Goal: Task Accomplishment & Management: Manage account settings

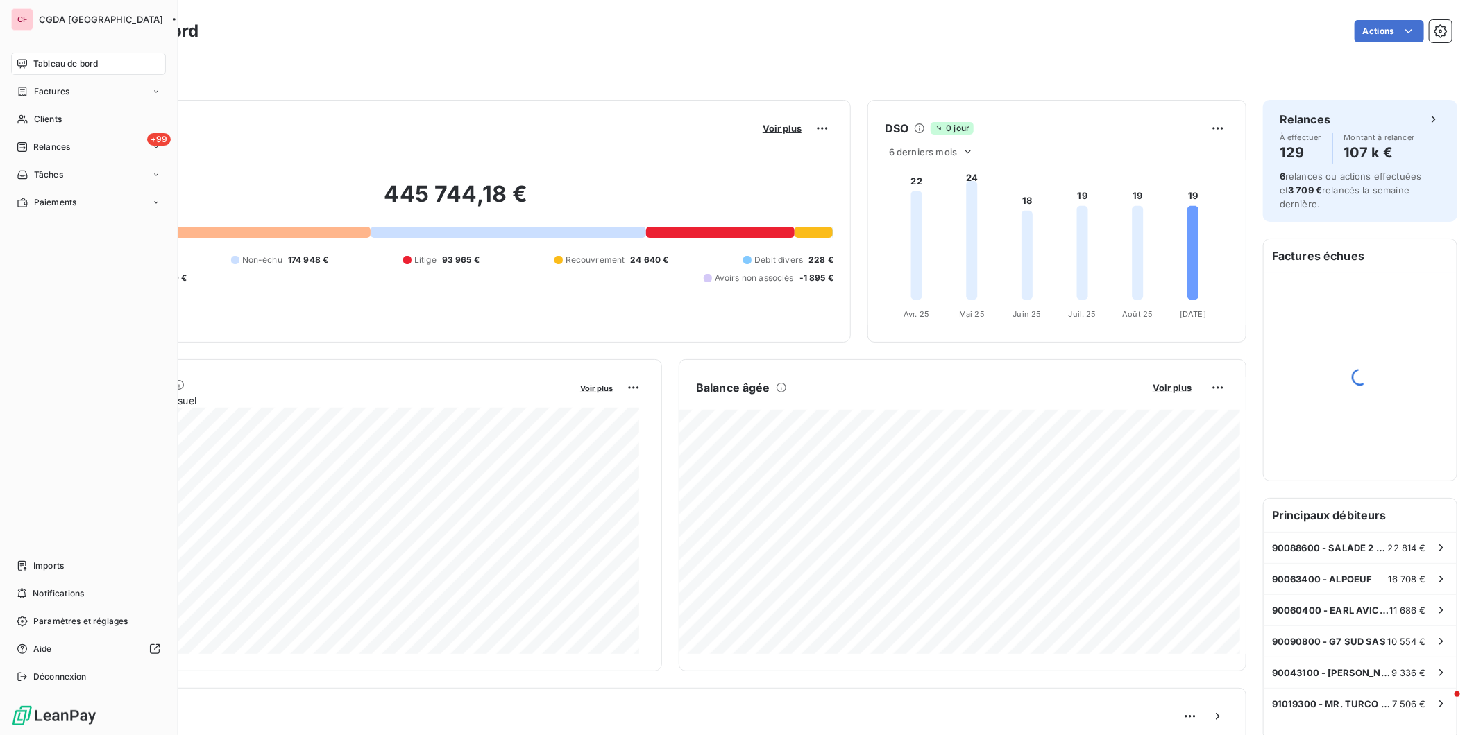
click at [23, 142] on icon at bounding box center [22, 147] width 10 height 10
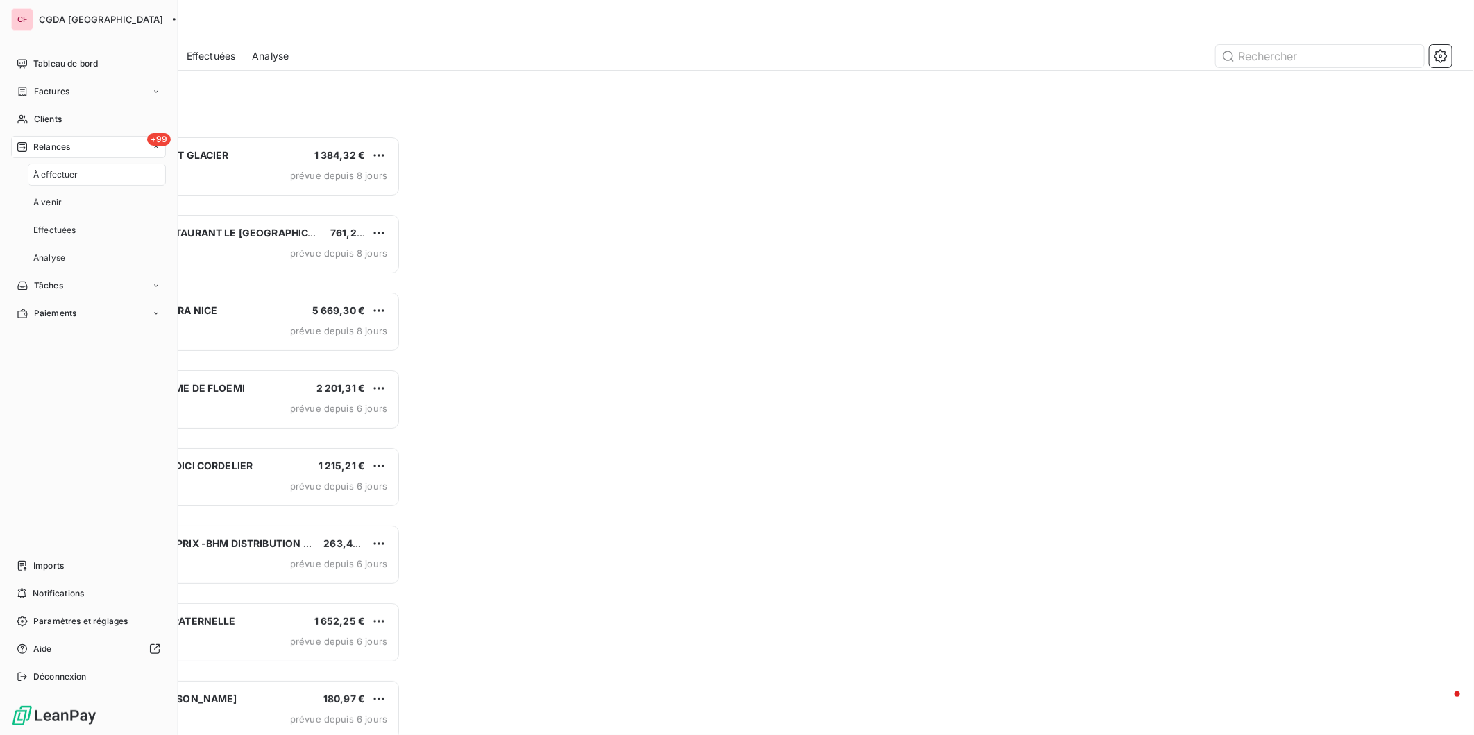
scroll to position [587, 322]
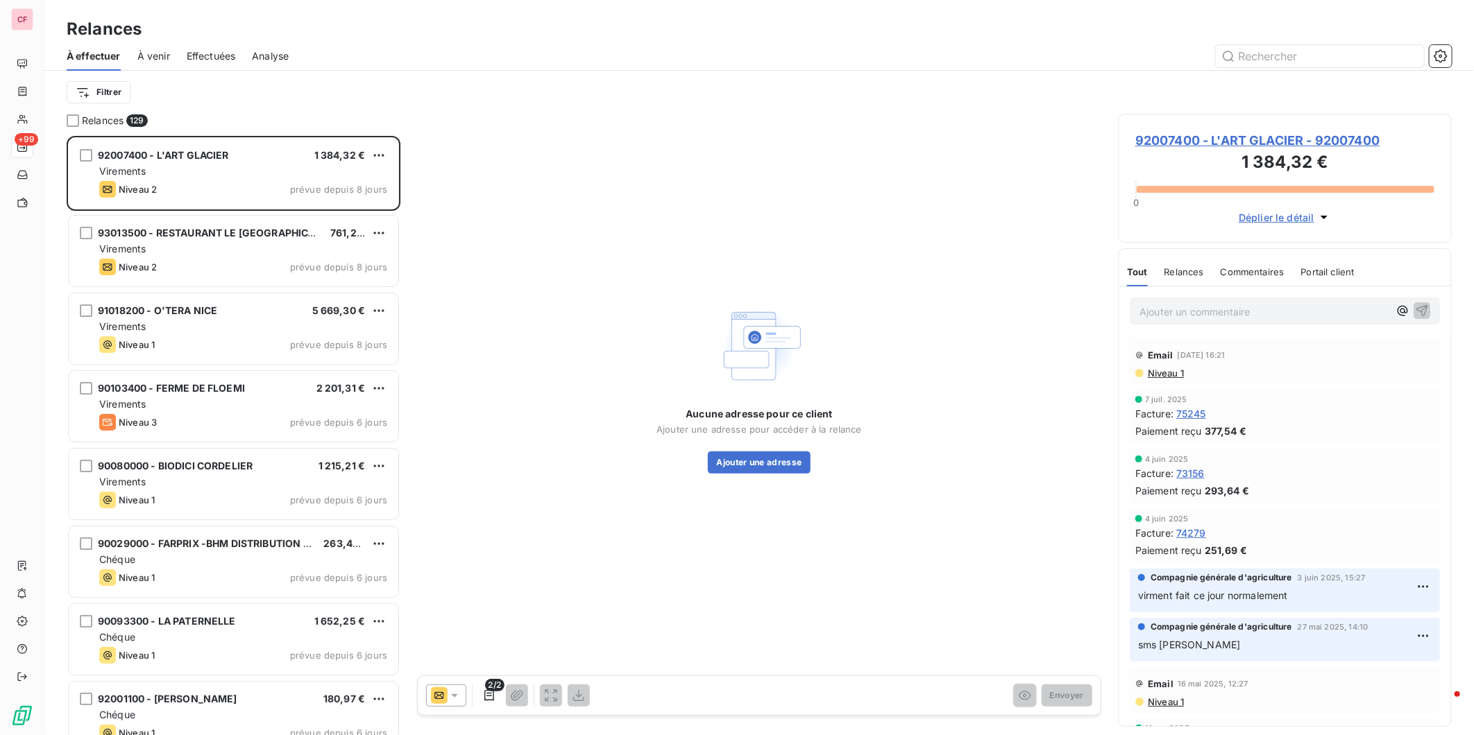
click at [241, 169] on div "Virements" at bounding box center [243, 171] width 288 height 14
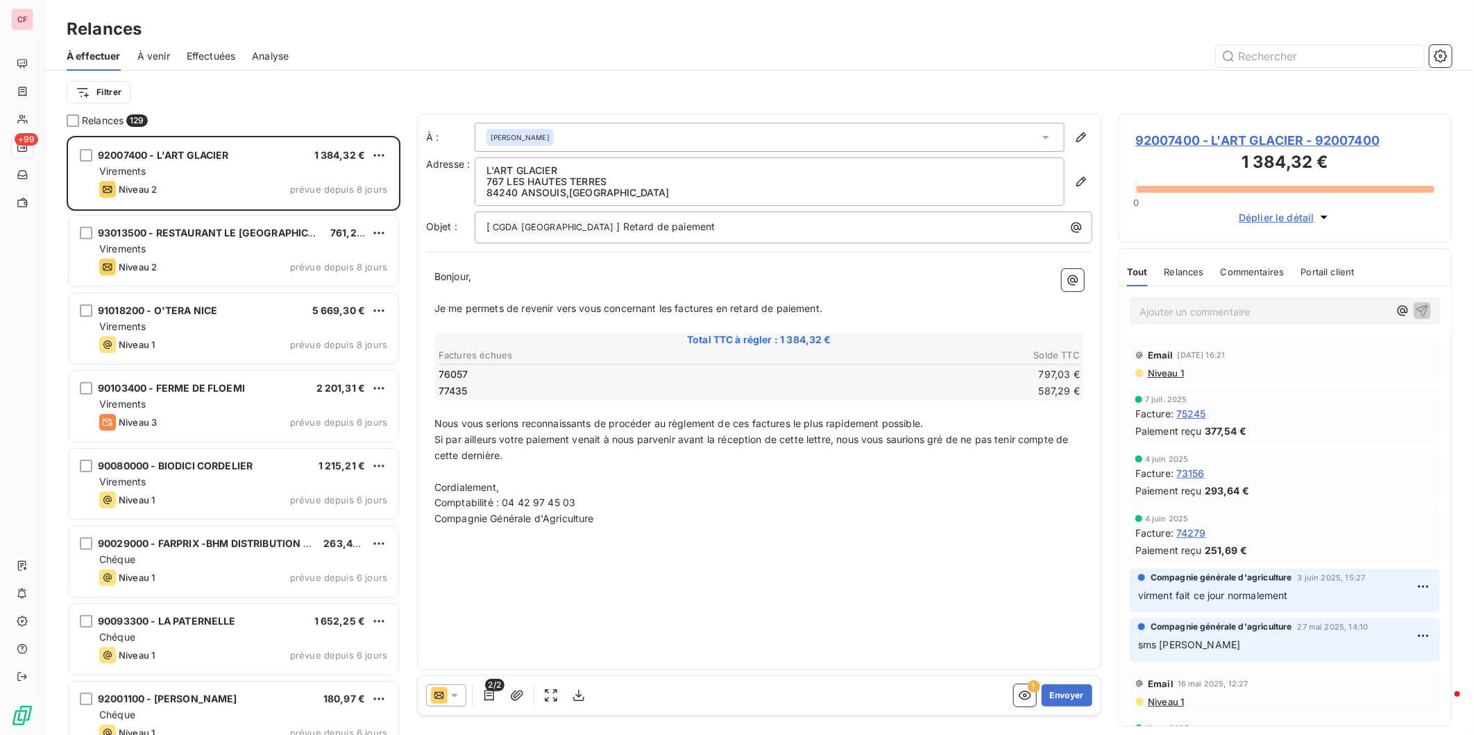
click at [455, 692] on icon at bounding box center [455, 696] width 14 height 14
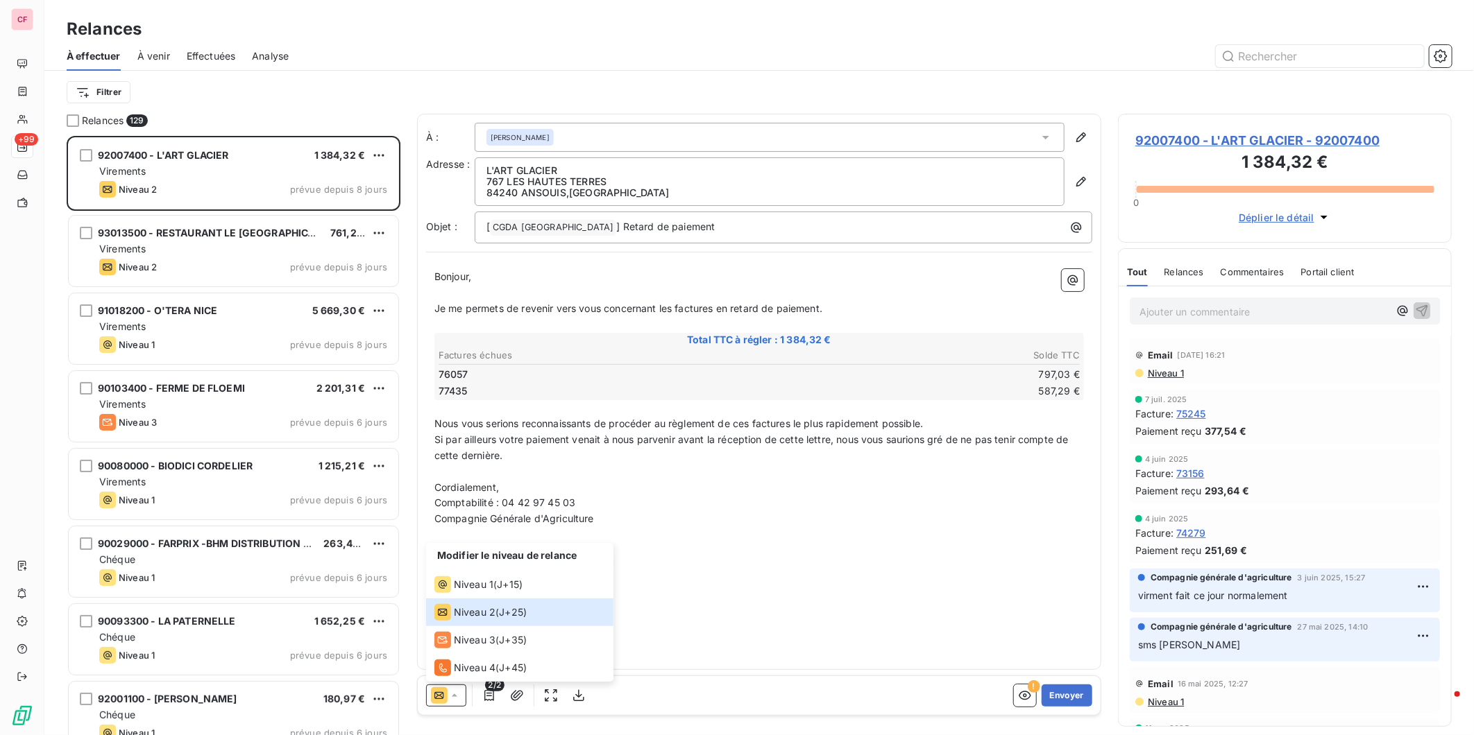
click at [836, 551] on div "À : [PERSON_NAME] Adresse : L'ART GLACIER 767 LES HAUTES TERRES 84240 ANSOUIS ,…" at bounding box center [759, 392] width 684 height 556
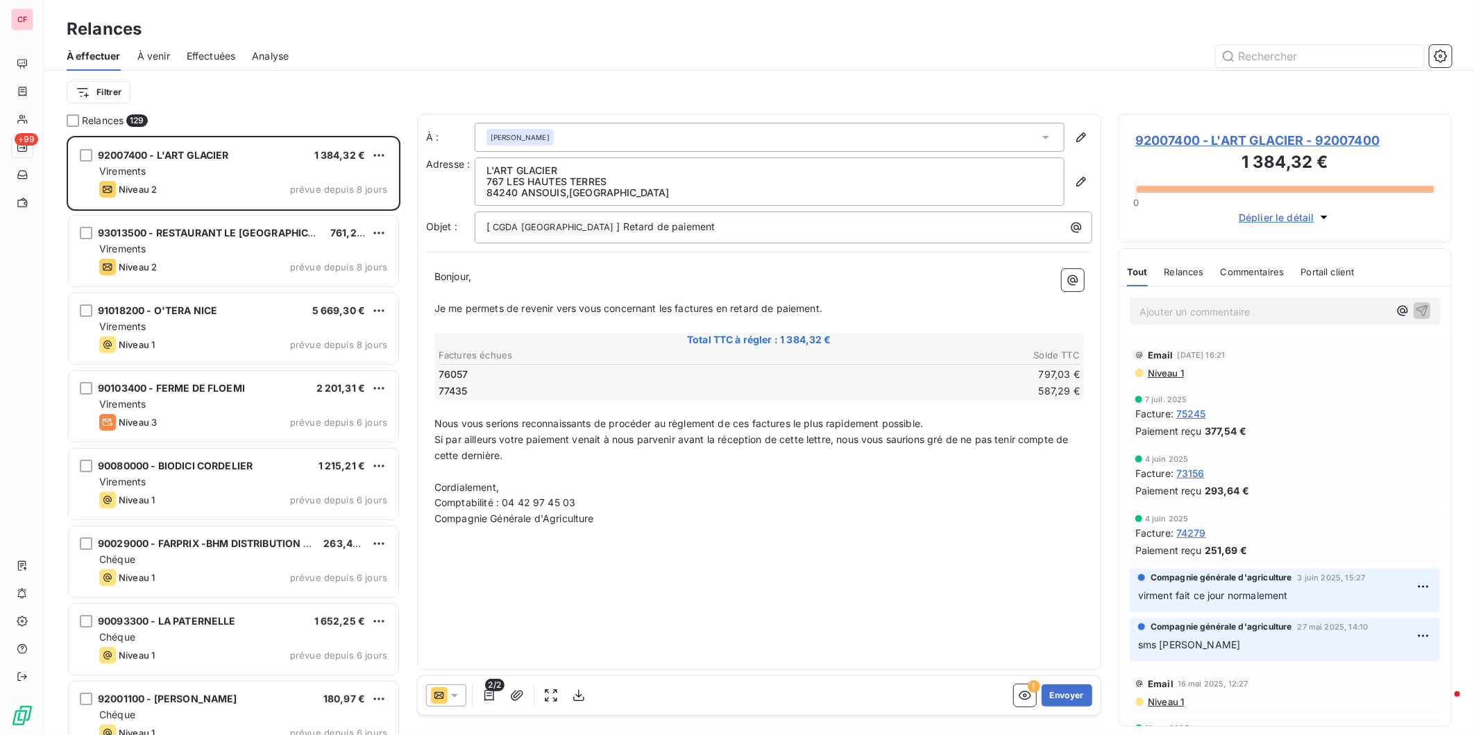
click at [1152, 135] on span "92007400 - L'ART GLACIER - 92007400" at bounding box center [1284, 140] width 299 height 19
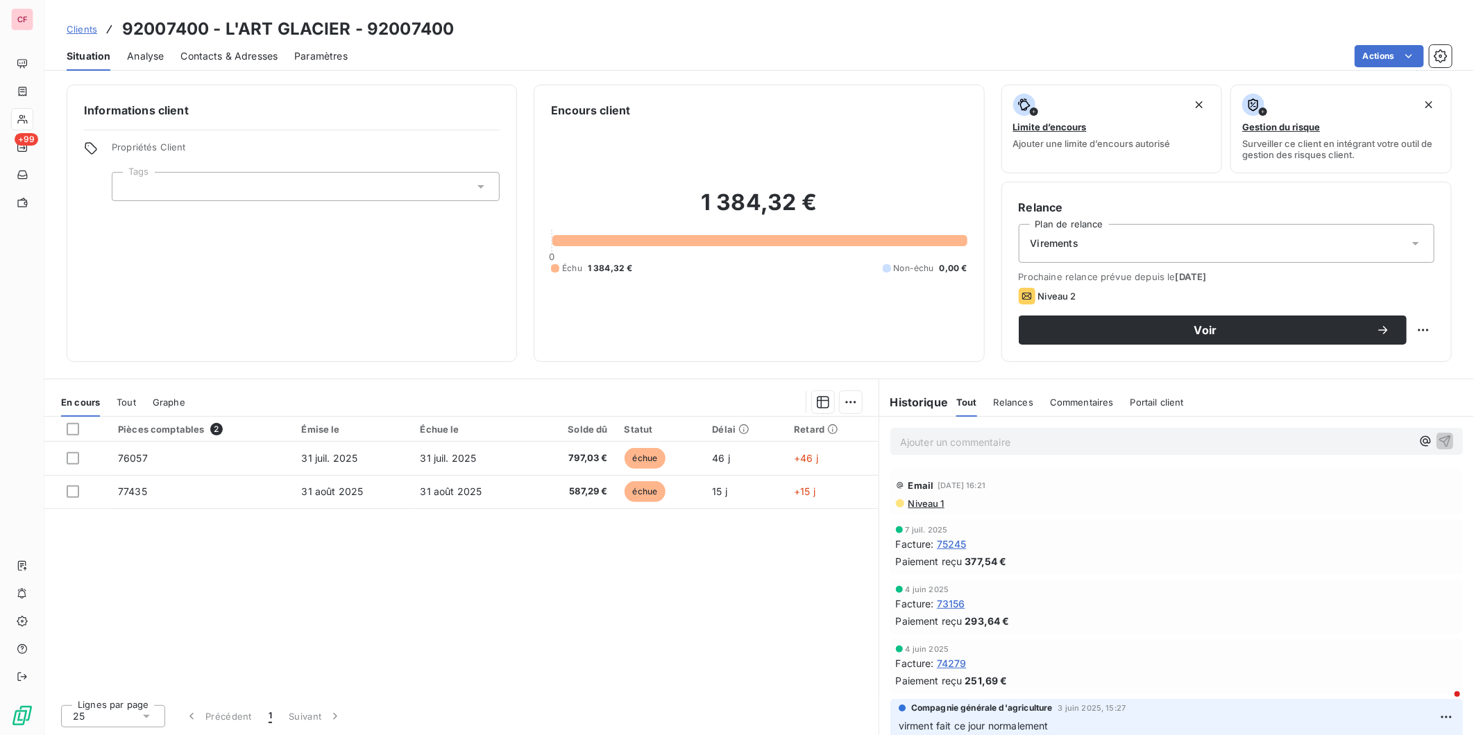
click at [921, 434] on p "Ajouter un commentaire ﻿" at bounding box center [1155, 442] width 511 height 17
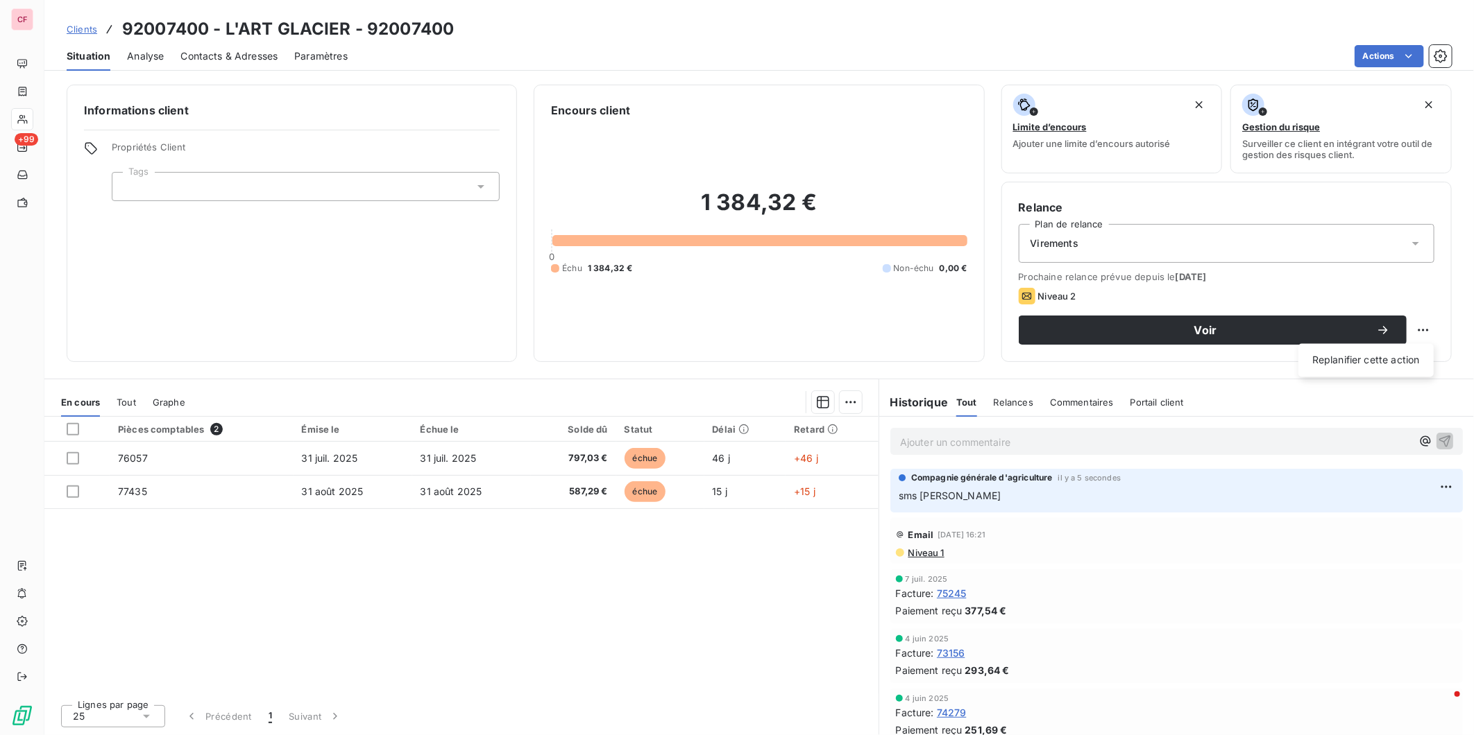
click at [1431, 334] on html "CF +99 Clients 92007400 - L'ART GLACIER - 92007400 Situation Analyse Contacts &…" at bounding box center [737, 367] width 1474 height 735
click at [1397, 354] on div "Replanifier cette action" at bounding box center [1366, 361] width 124 height 22
select select "8"
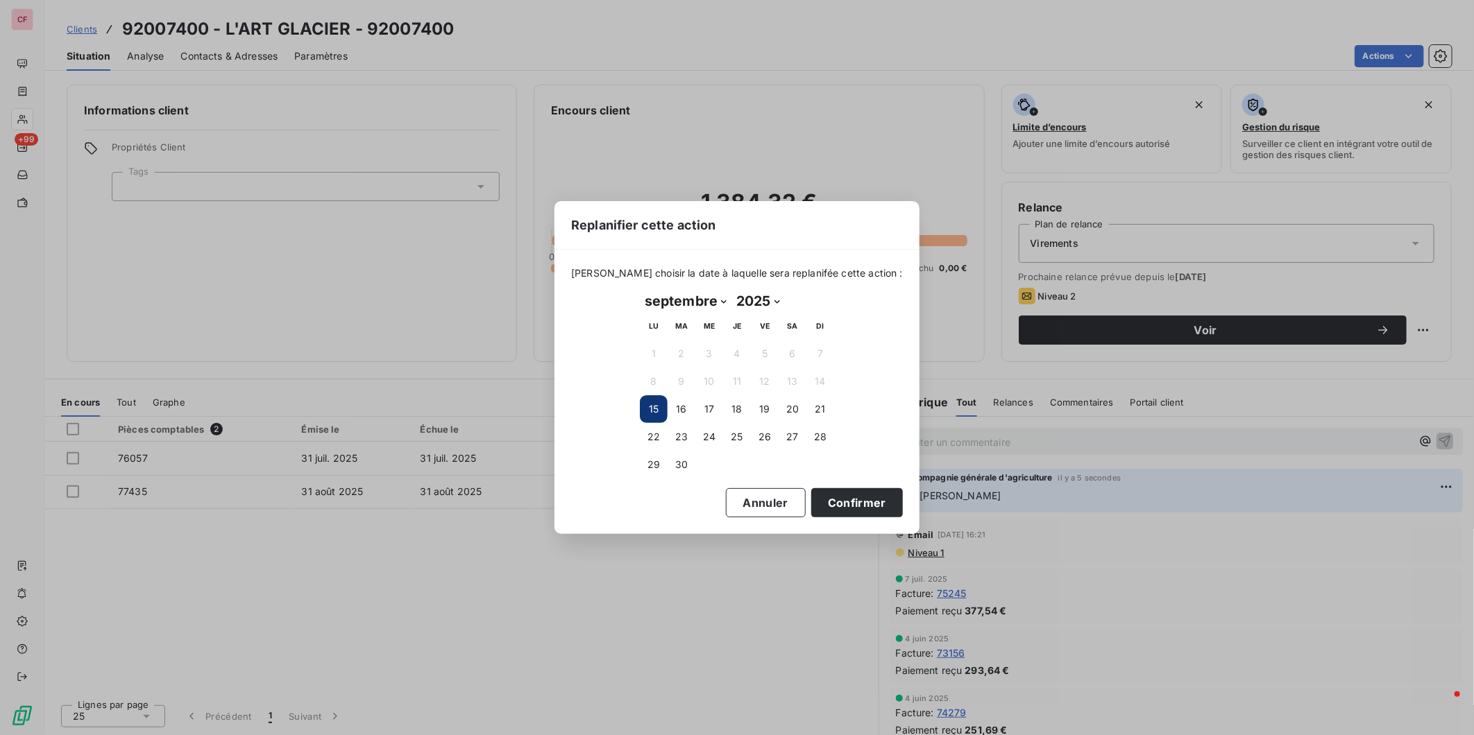
click at [679, 432] on button "23" at bounding box center [681, 437] width 28 height 28
click at [855, 495] on button "Confirmer" at bounding box center [857, 502] width 92 height 29
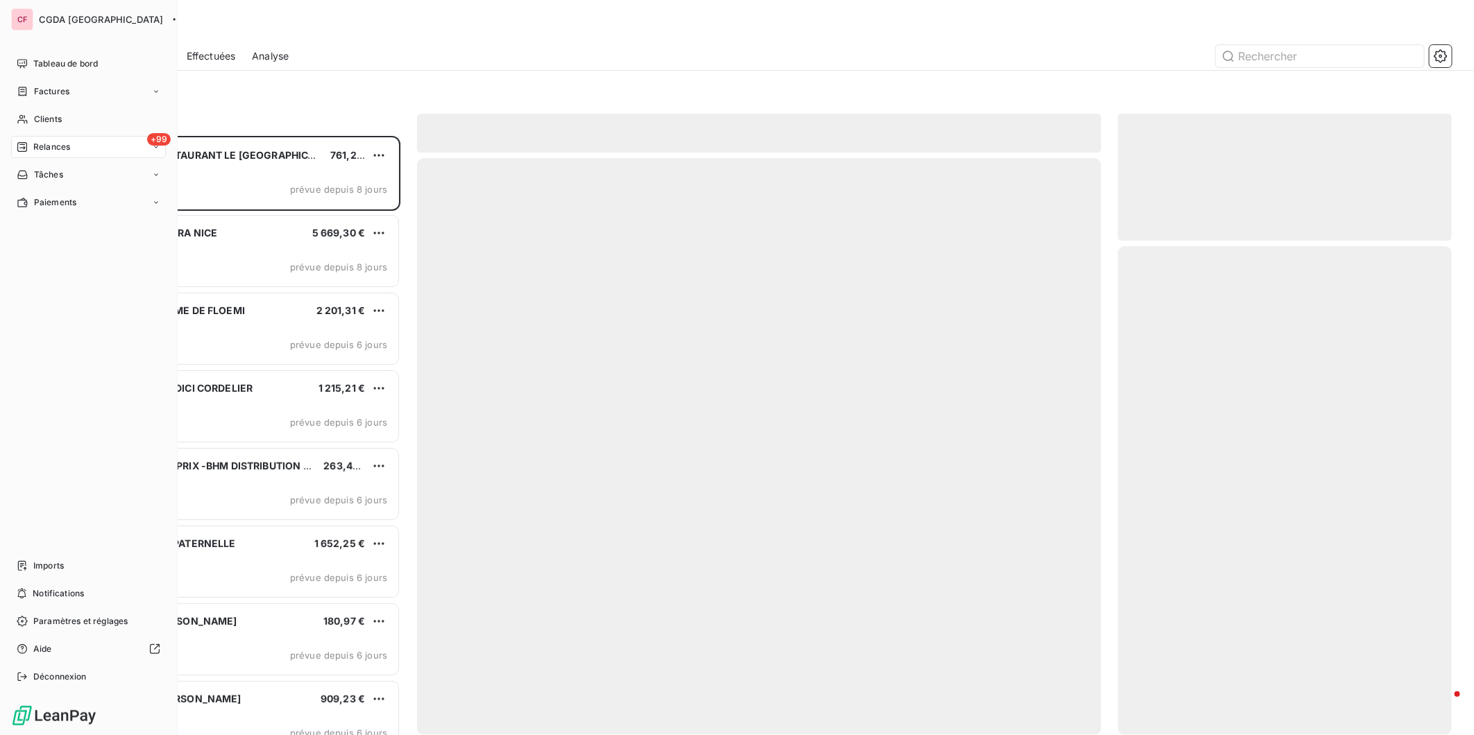
scroll to position [587, 322]
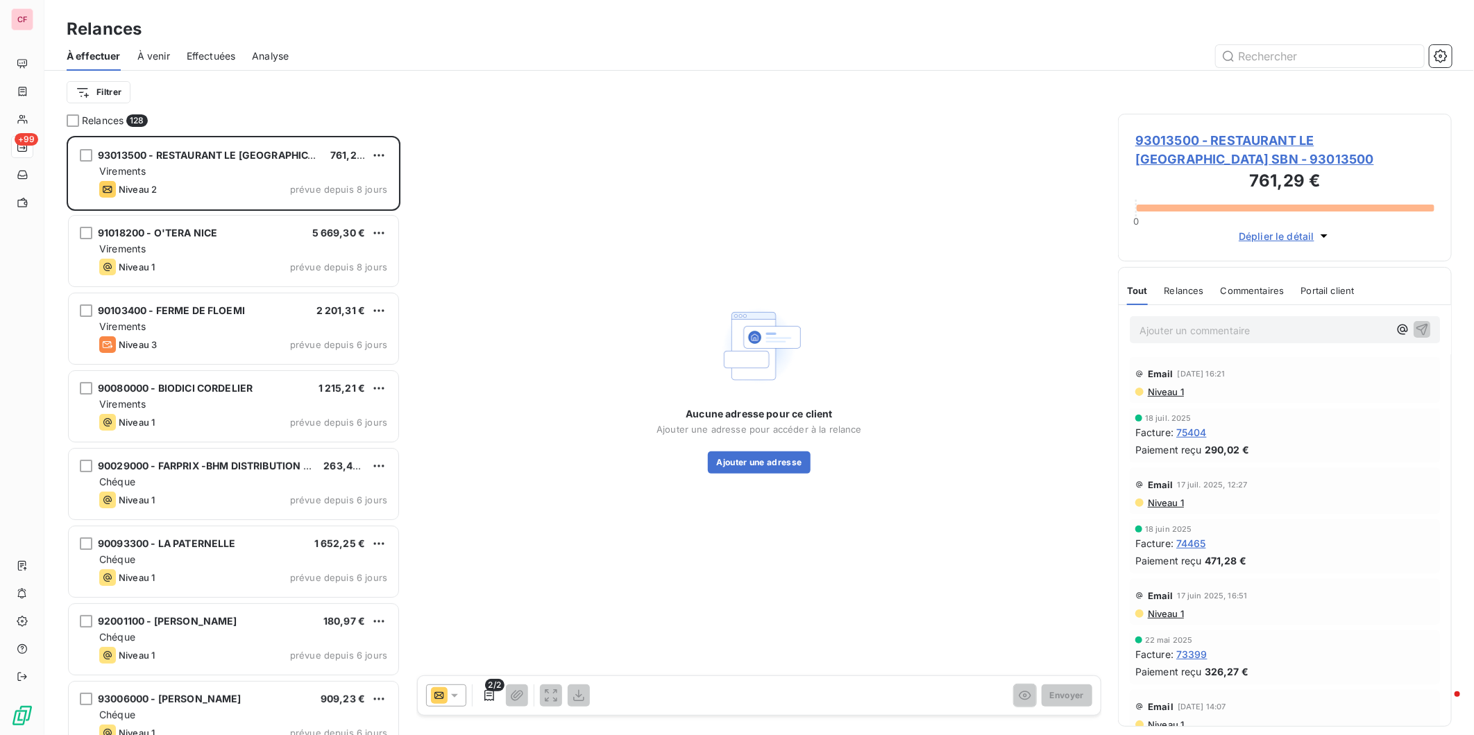
click at [259, 160] on span "93013500 - RESTAURANT LE [GEOGRAPHIC_DATA] SBN" at bounding box center [231, 155] width 266 height 12
click at [1182, 146] on span "93013500 - RESTAURANT LE [GEOGRAPHIC_DATA] SBN - 93013500" at bounding box center [1284, 149] width 299 height 37
click at [282, 320] on div "Virements" at bounding box center [243, 327] width 288 height 14
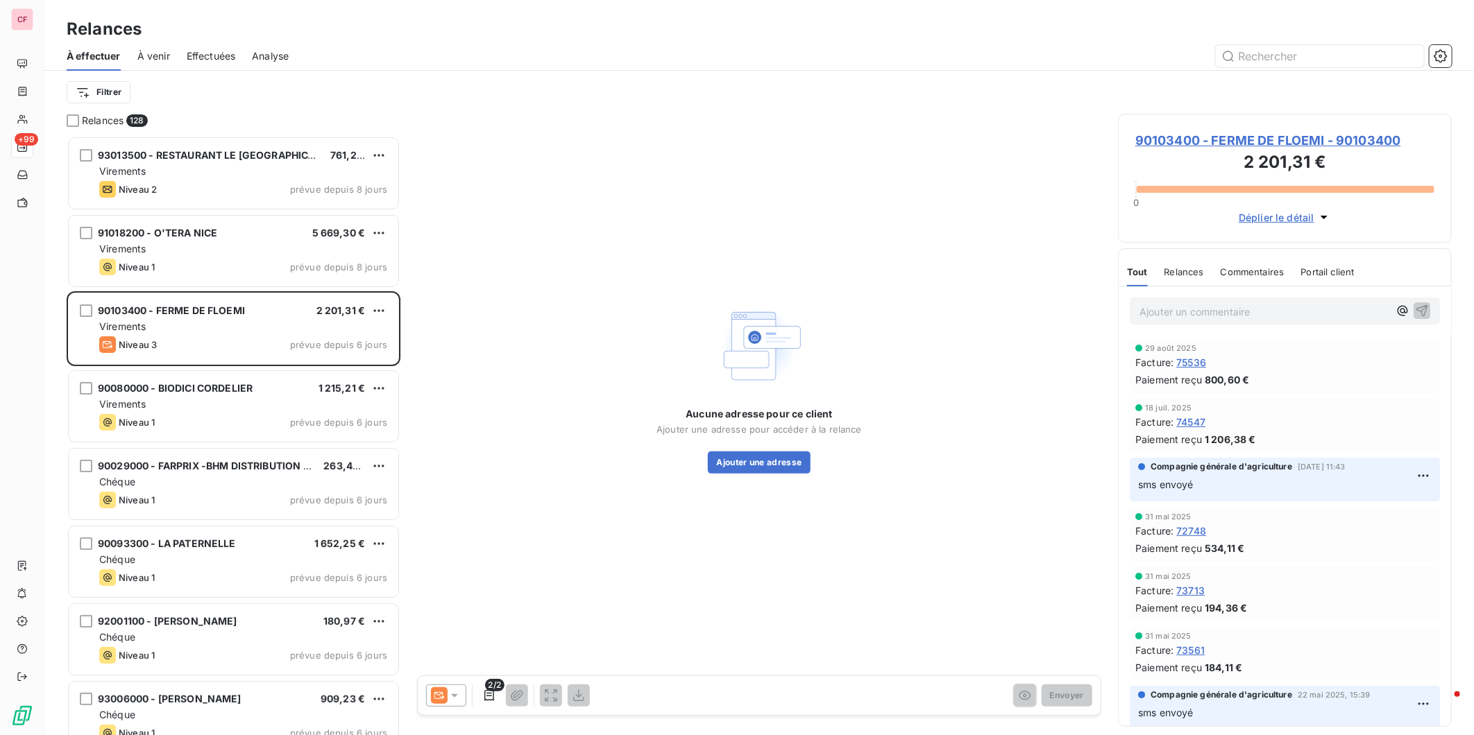
click at [1182, 141] on span "90103400 - FERME DE FLOEMI - 90103400" at bounding box center [1284, 140] width 299 height 19
click at [228, 146] on div "93013500 - RESTAURANT LE [GEOGRAPHIC_DATA] SBN 761,29 € Virements Niveau 2 prév…" at bounding box center [234, 173] width 330 height 71
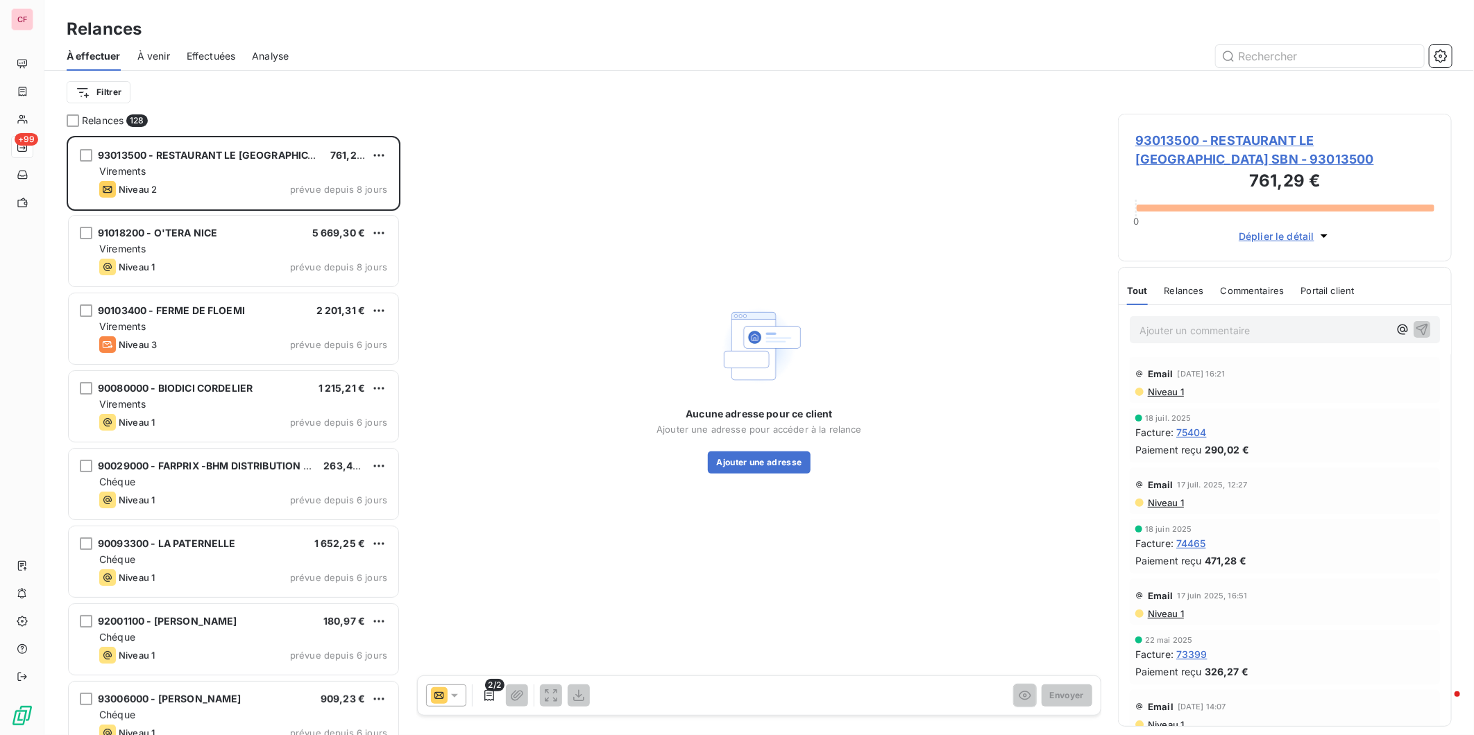
click at [1225, 142] on span "93013500 - RESTAURANT LE [GEOGRAPHIC_DATA] SBN - 93013500" at bounding box center [1284, 149] width 299 height 37
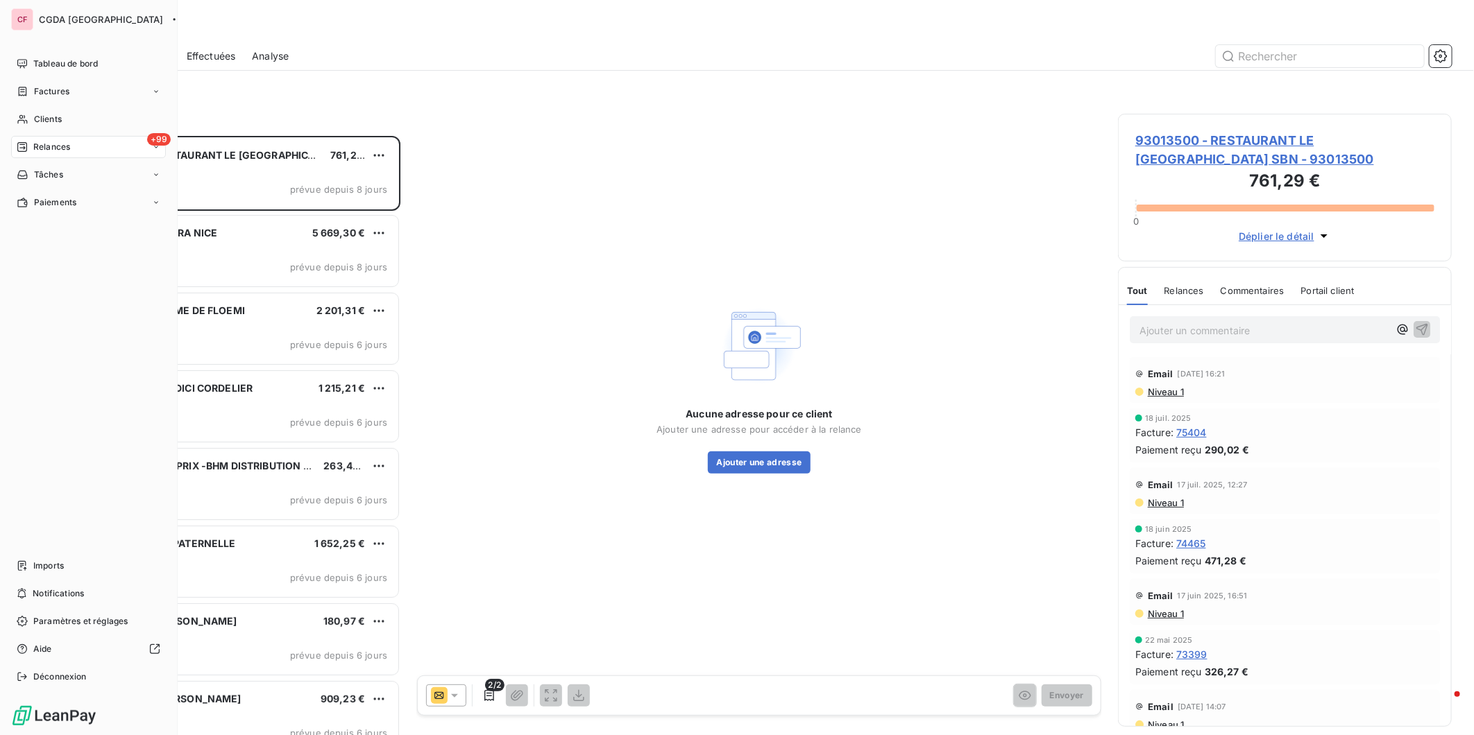
click at [56, 108] on div "Clients" at bounding box center [88, 119] width 155 height 22
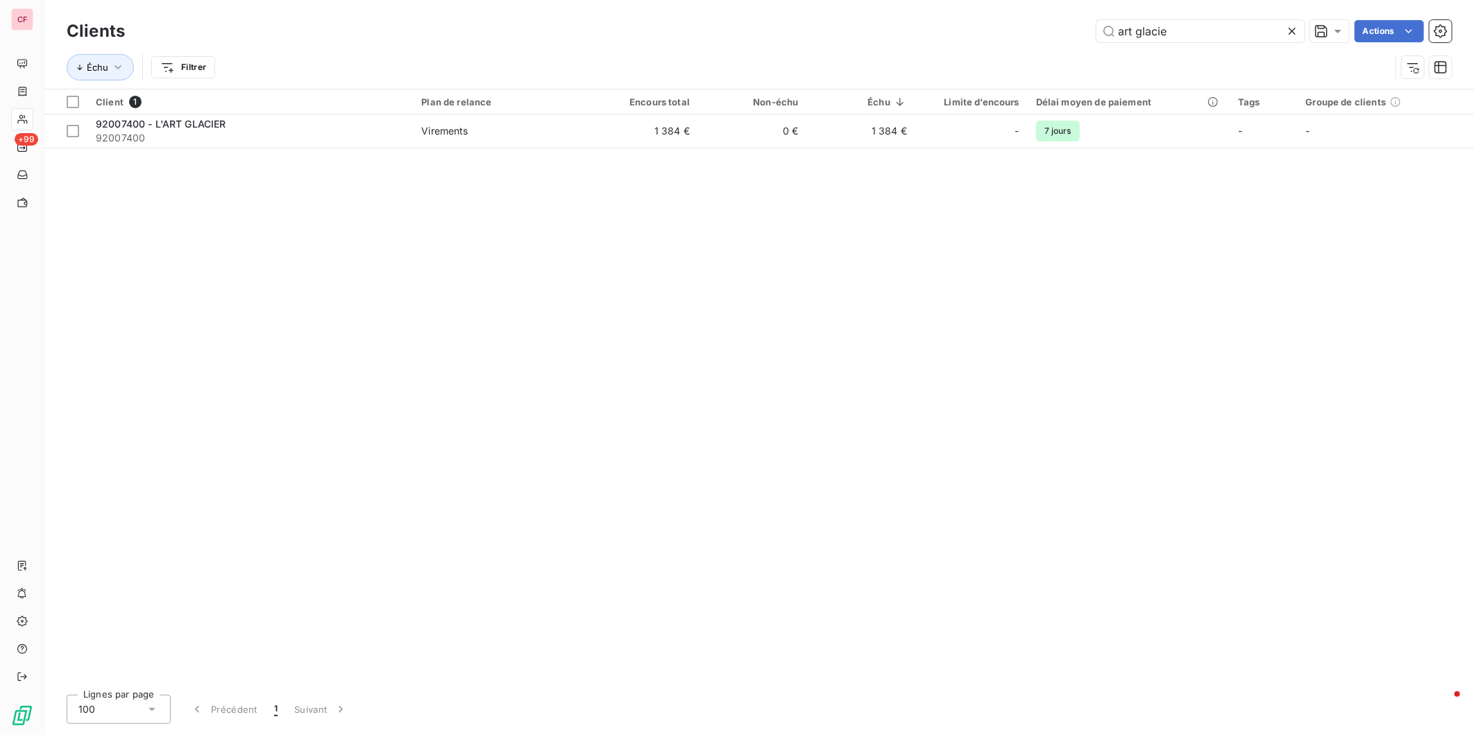
type input "art glacie"
click at [657, 137] on td "1 384 €" at bounding box center [644, 130] width 108 height 33
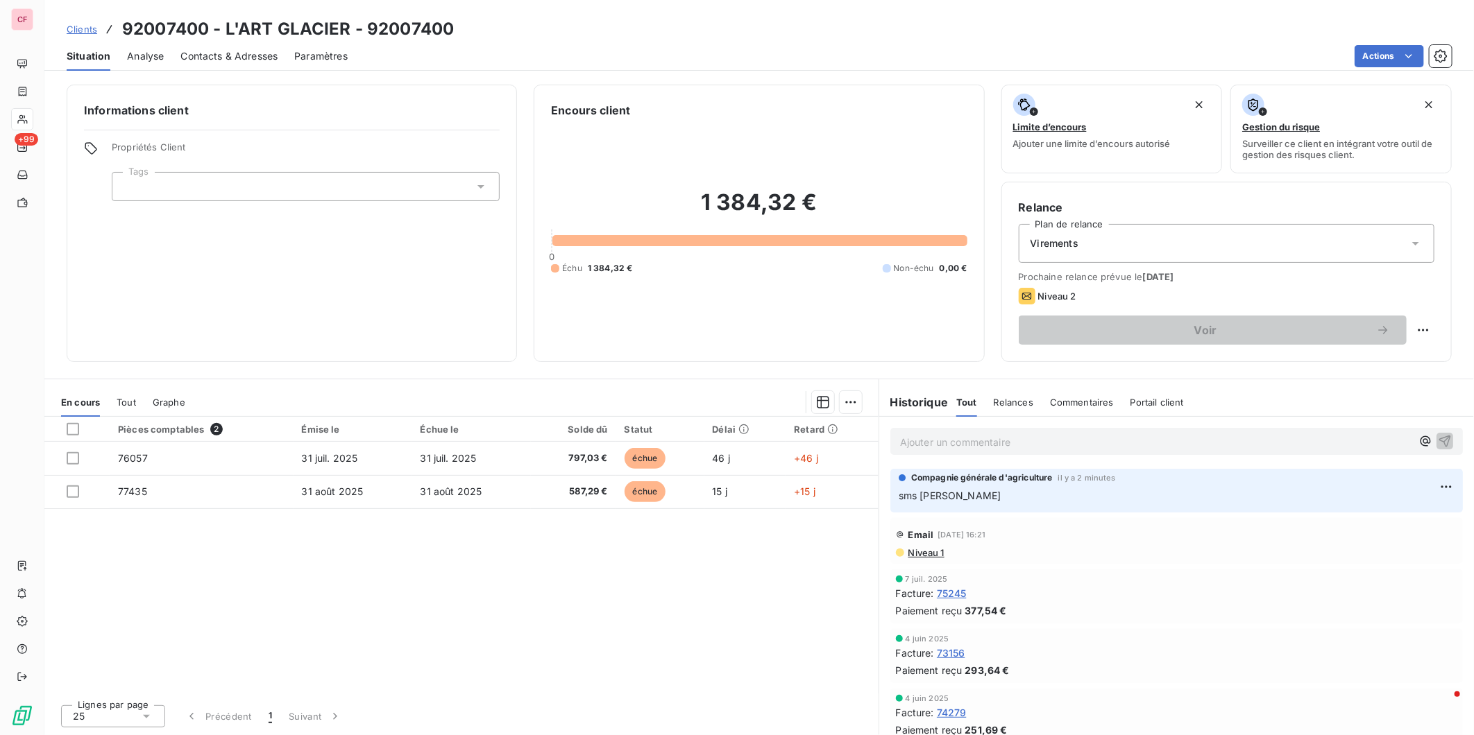
click at [954, 454] on div "Ajouter un commentaire ﻿" at bounding box center [1176, 441] width 572 height 27
click at [911, 449] on p "Ajouter un commentaire ﻿" at bounding box center [1155, 442] width 511 height 17
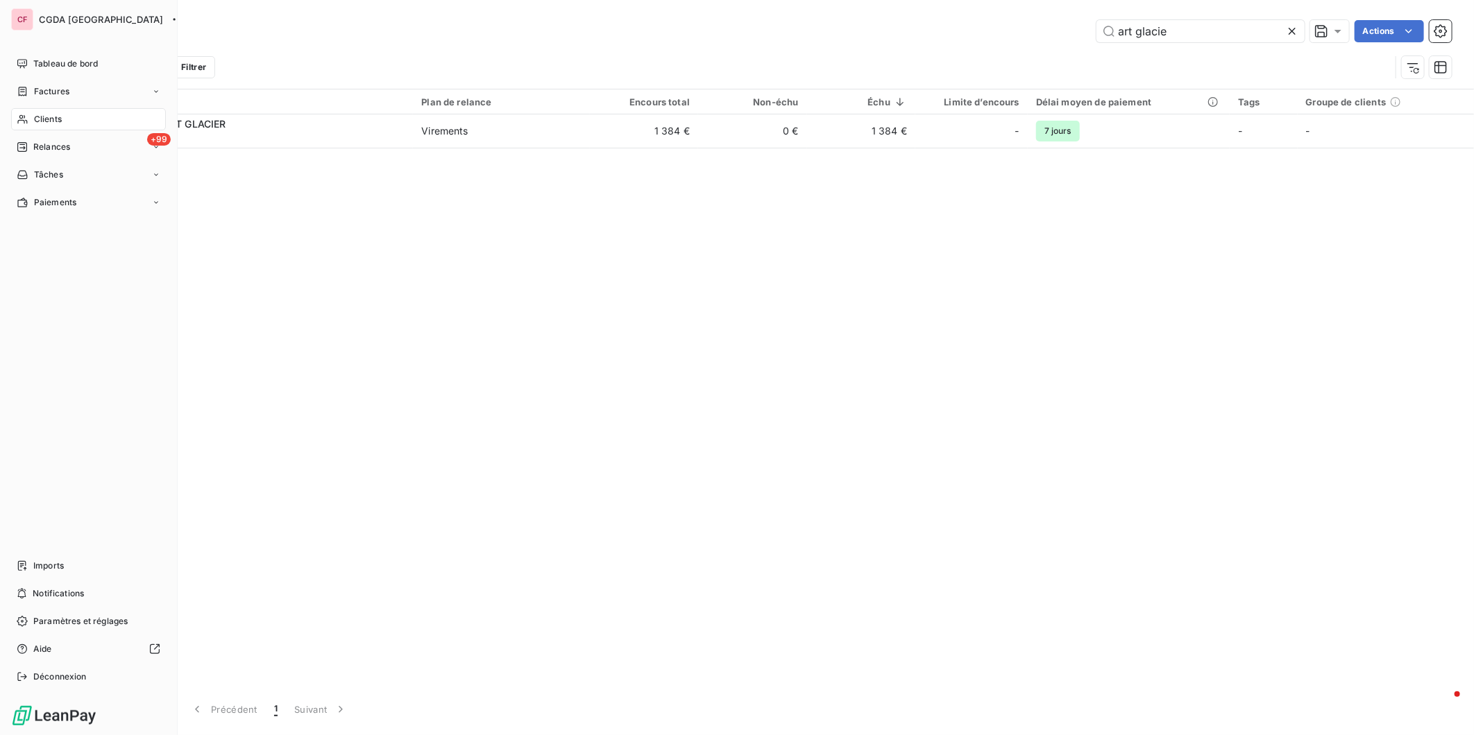
click at [70, 147] on span "Relances" at bounding box center [51, 147] width 37 height 12
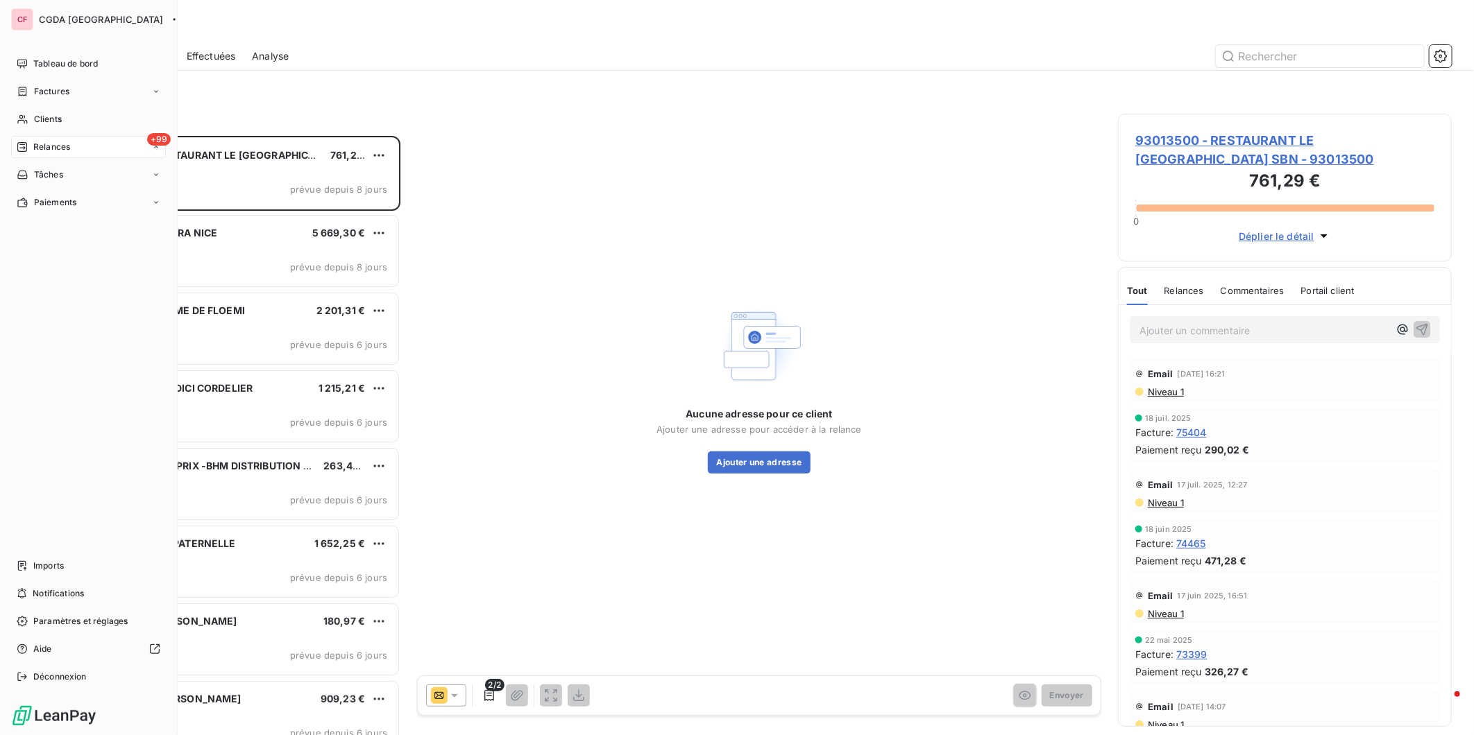
scroll to position [587, 322]
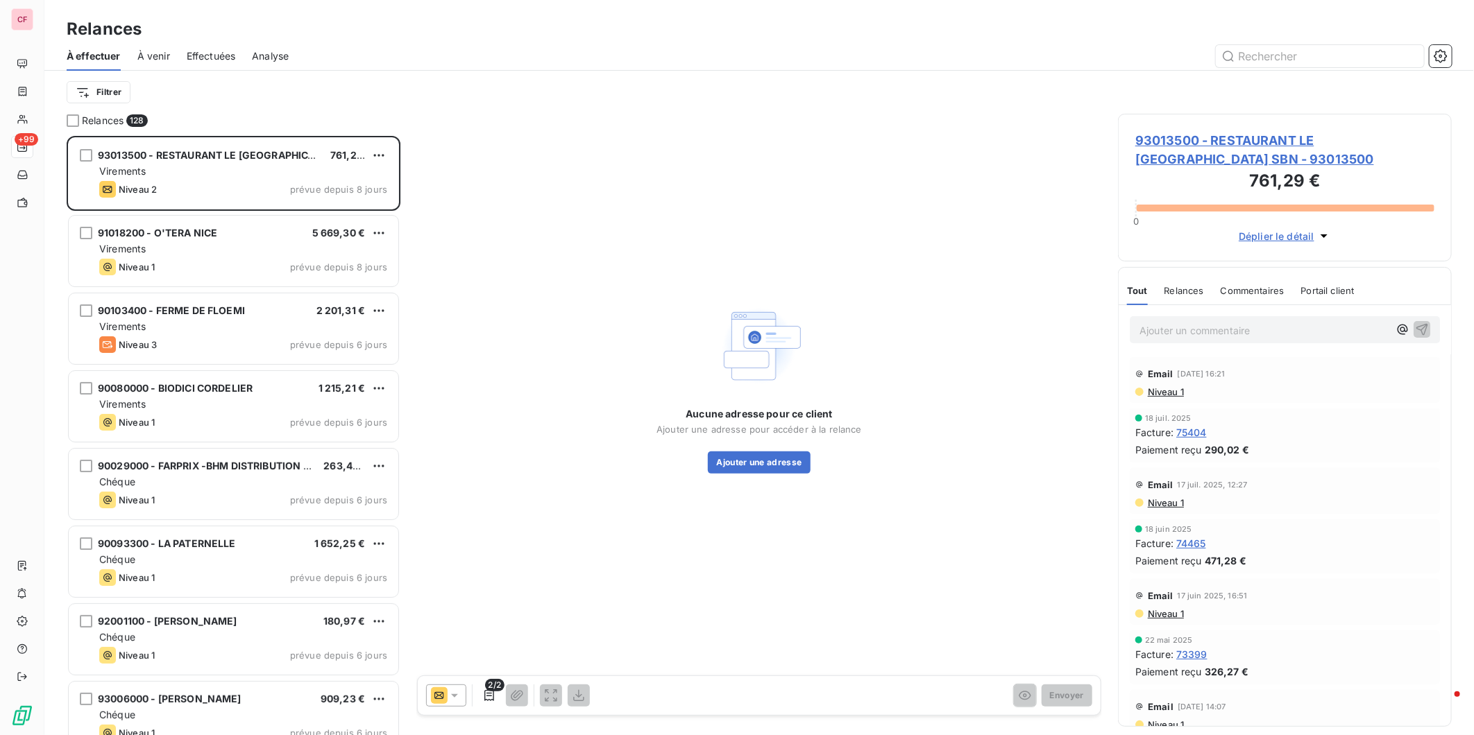
click at [307, 164] on div "Virements" at bounding box center [243, 171] width 288 height 14
click at [1204, 139] on span "93013500 - RESTAURANT LE [GEOGRAPHIC_DATA] SBN - 93013500" at bounding box center [1284, 149] width 299 height 37
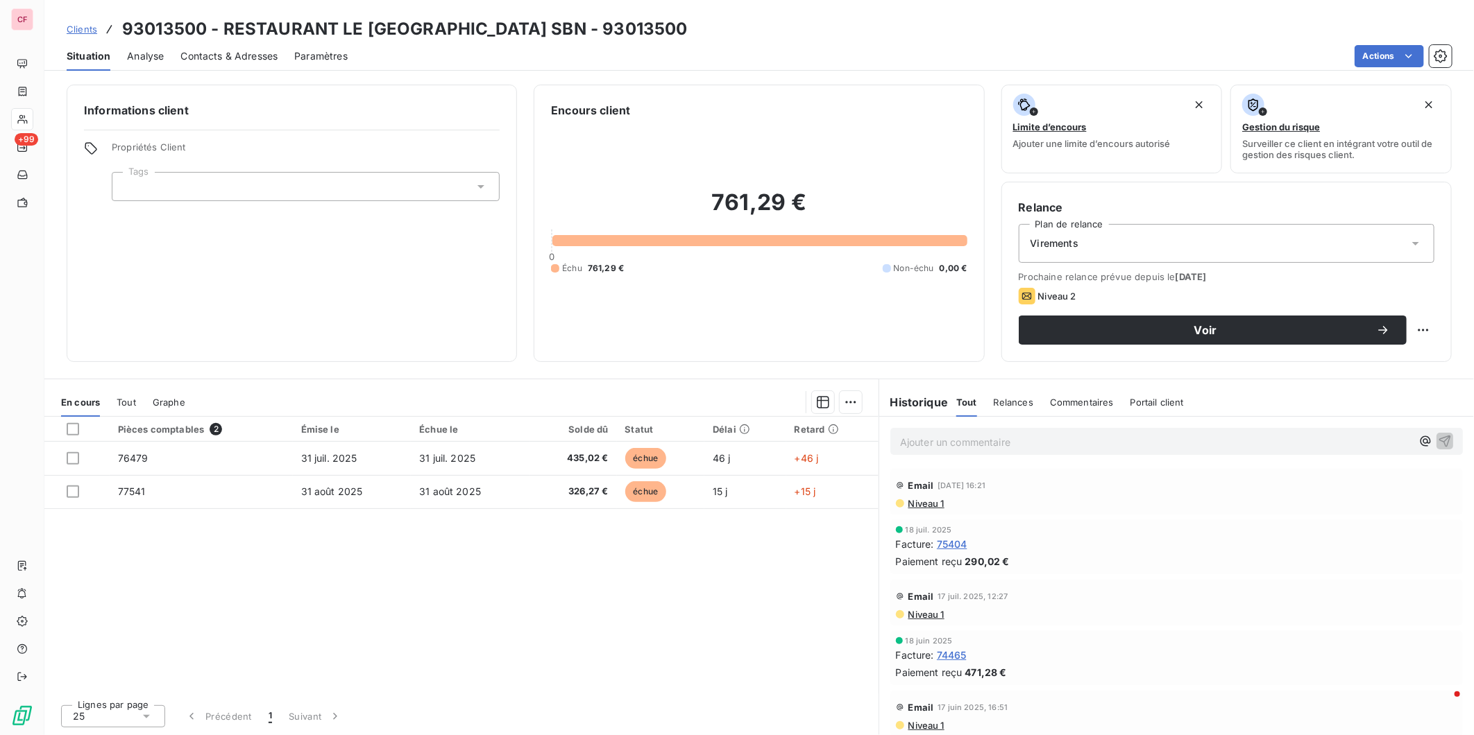
click at [981, 436] on p "Ajouter un commentaire ﻿" at bounding box center [1155, 442] width 511 height 17
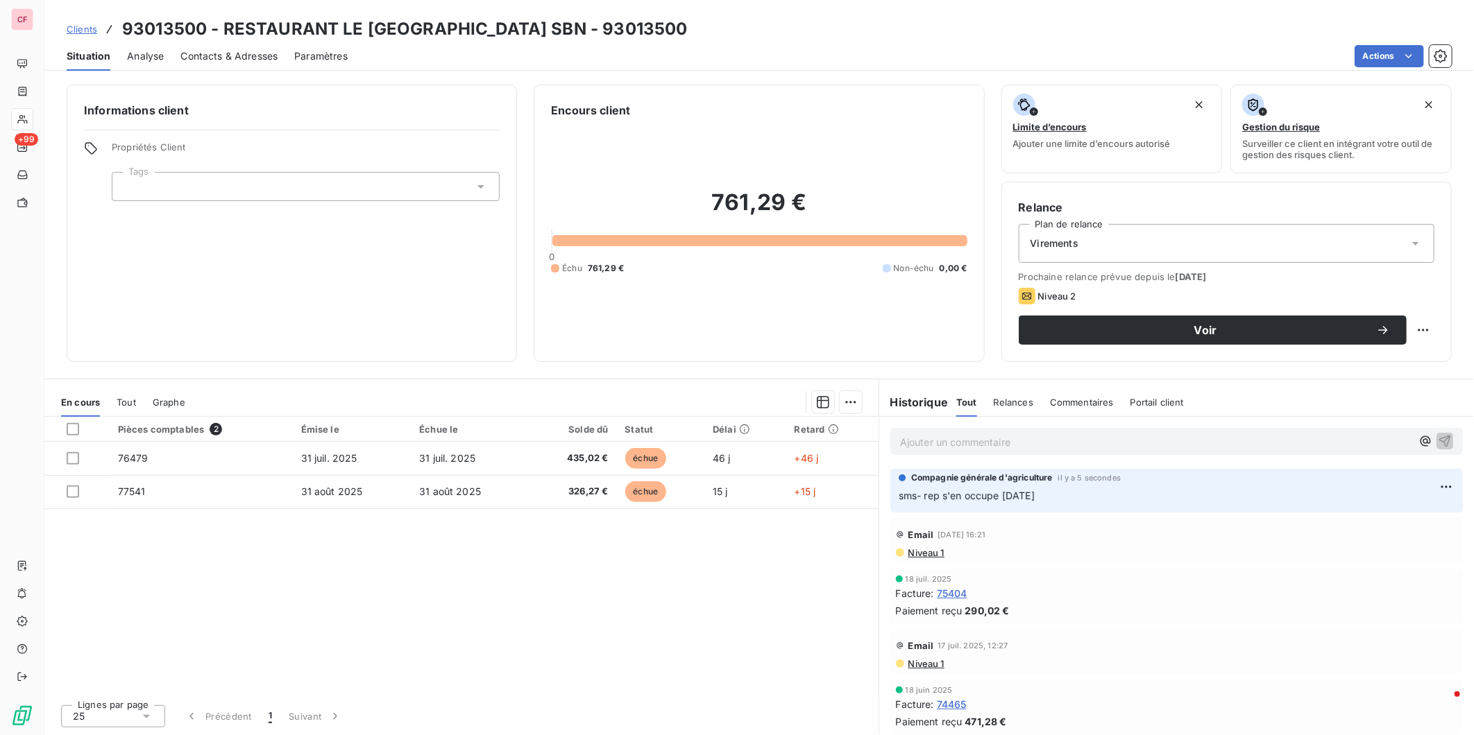
click at [1423, 327] on html "CF +99 Clients 93013500 - RESTAURANT LE SAINT CLAIR SARL SBN - 93013500 Situati…" at bounding box center [737, 367] width 1474 height 735
click at [1386, 357] on div "Replanifier cette action" at bounding box center [1366, 361] width 124 height 22
select select "8"
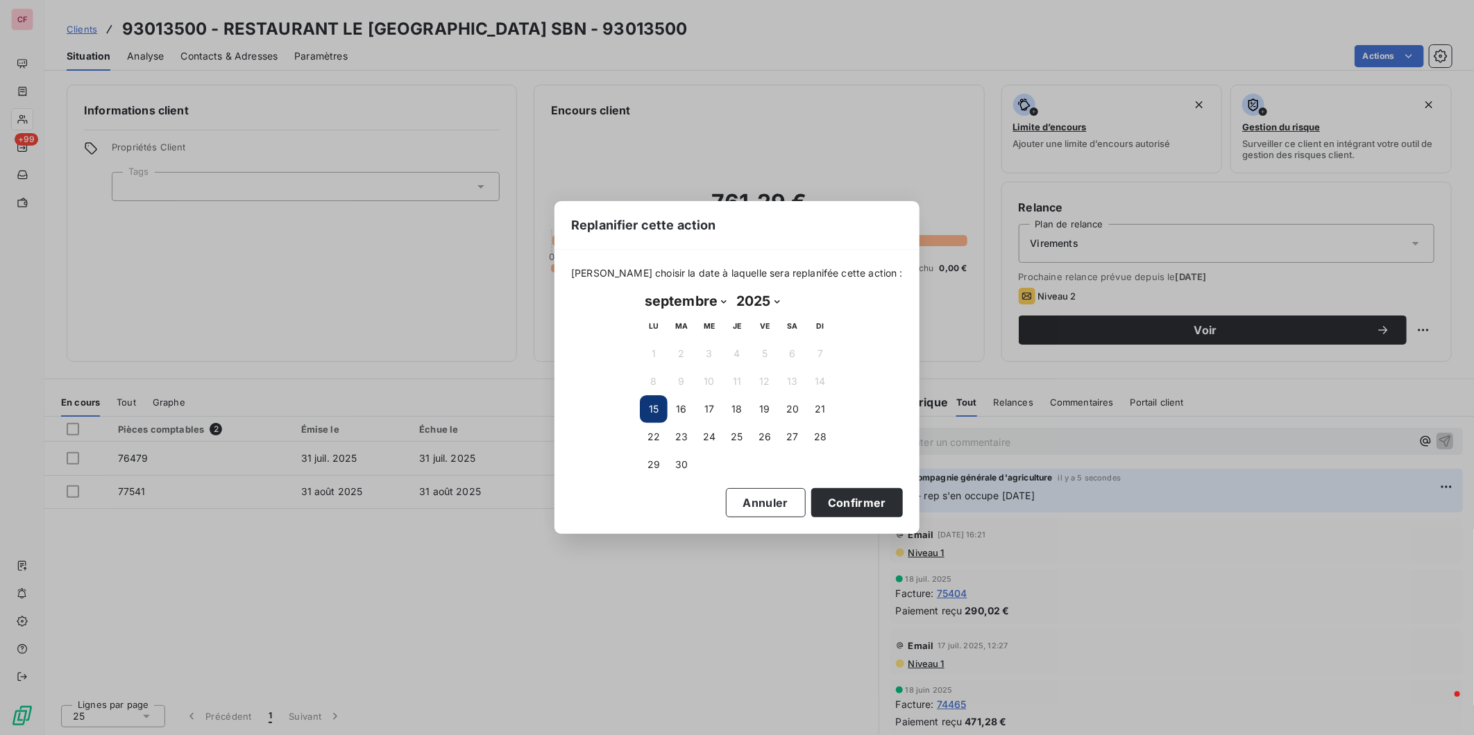
click at [687, 432] on button "23" at bounding box center [681, 437] width 28 height 28
click at [828, 495] on button "Confirmer" at bounding box center [857, 502] width 92 height 29
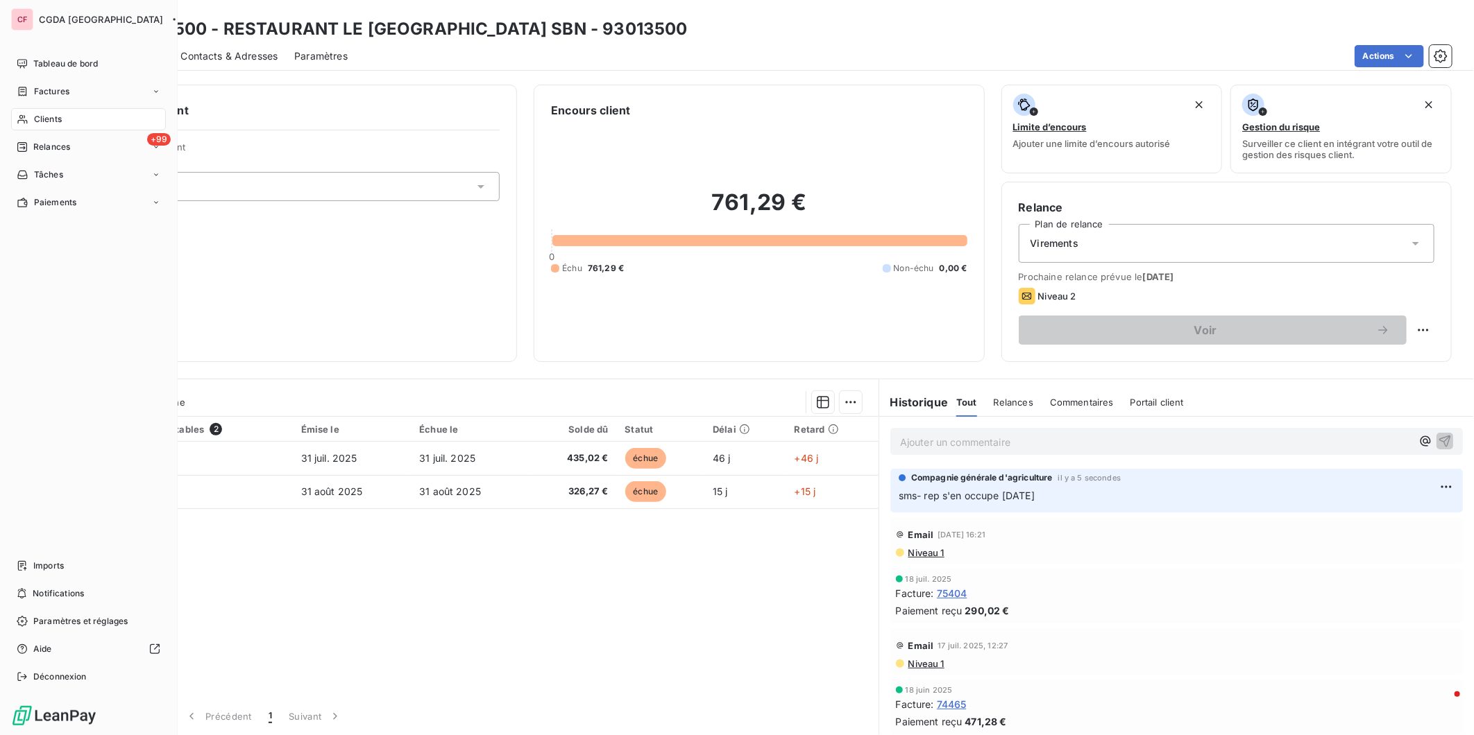
click at [68, 151] on span "Relances" at bounding box center [51, 147] width 37 height 12
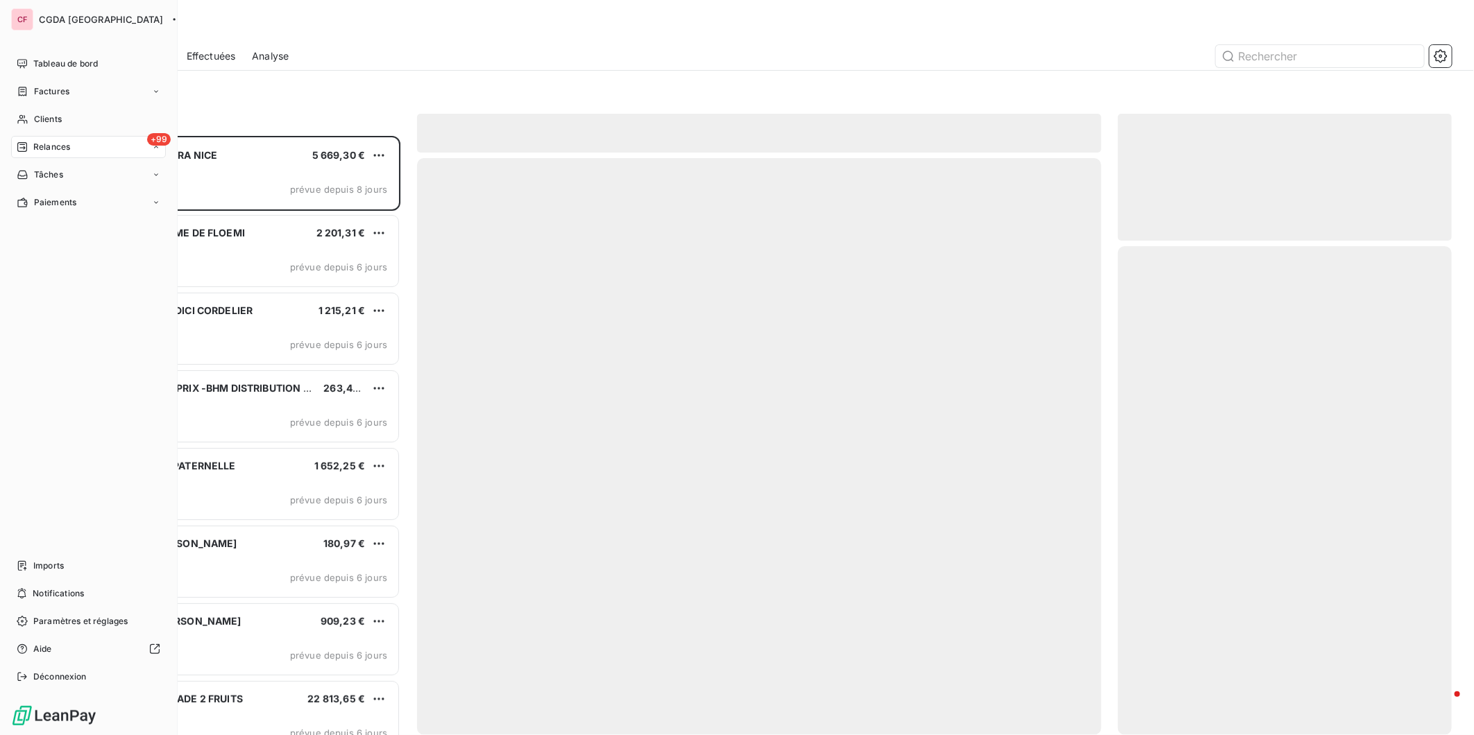
scroll to position [587, 322]
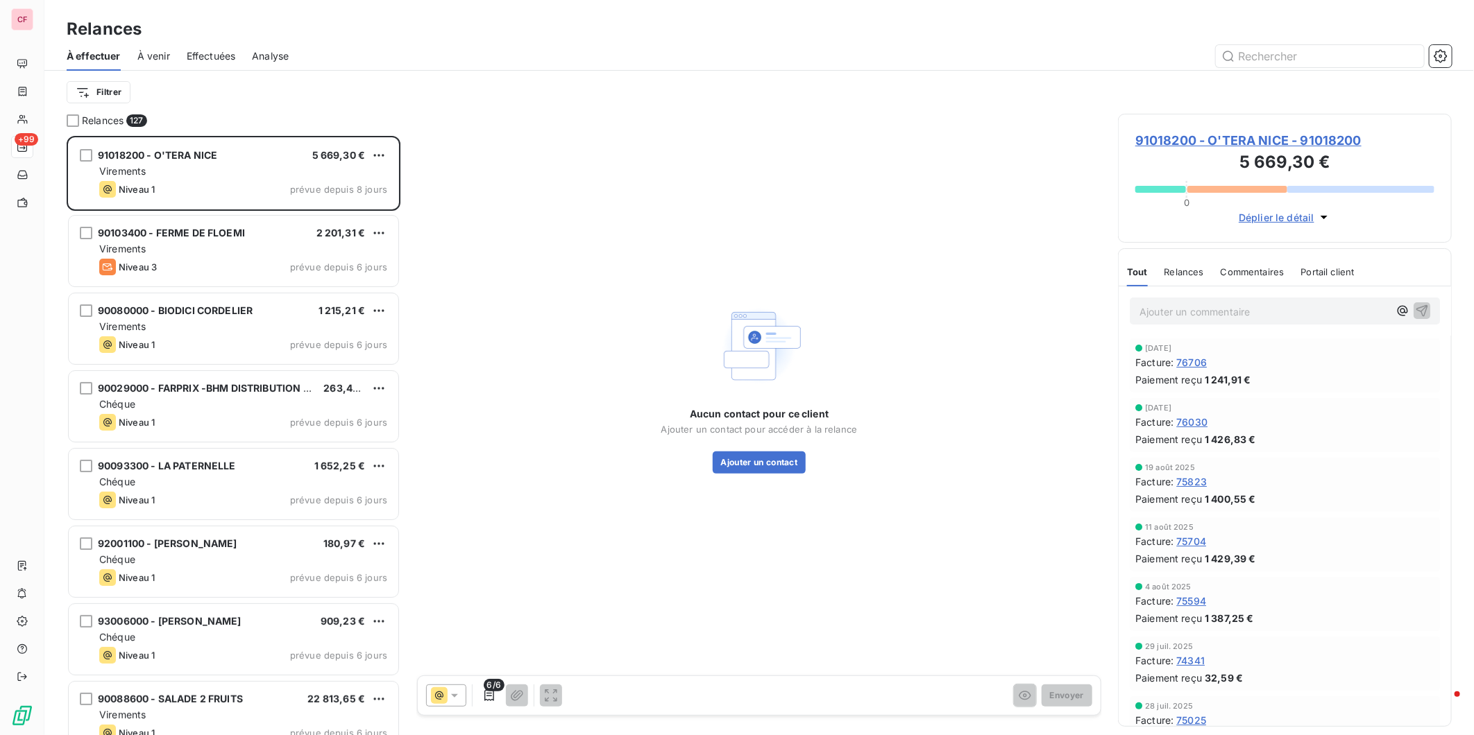
drag, startPoint x: 223, startPoint y: 169, endPoint x: 237, endPoint y: 171, distance: 13.9
click at [223, 169] on div "Virements" at bounding box center [243, 171] width 288 height 14
click at [382, 158] on html "CF +99 Relances À effectuer À venir Effectuées Analyse Filtrer Relances 127 910…" at bounding box center [737, 367] width 1474 height 735
click at [328, 185] on div "Replanifier cette action" at bounding box center [319, 183] width 124 height 22
select select "8"
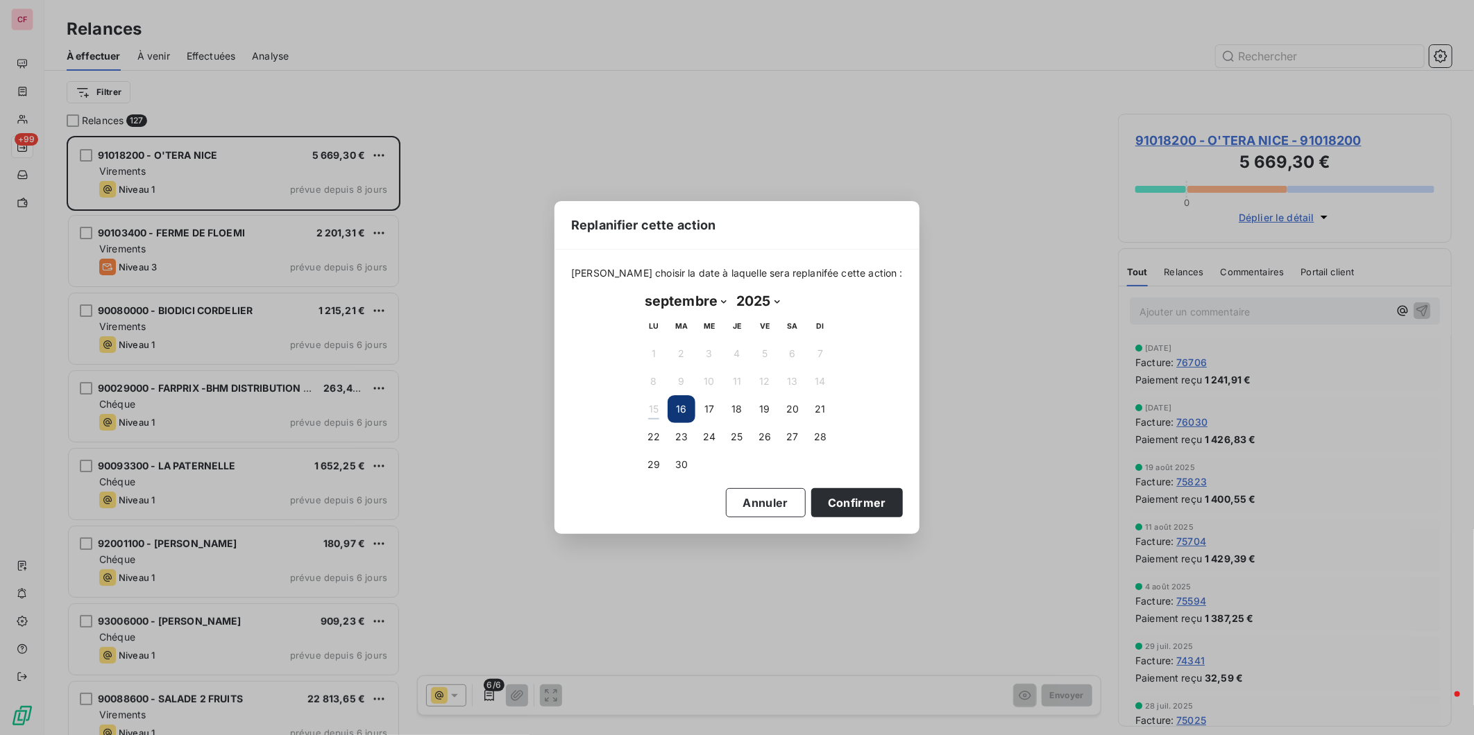
click at [771, 405] on button "19" at bounding box center [765, 409] width 28 height 28
click at [855, 495] on button "Confirmer" at bounding box center [857, 502] width 92 height 29
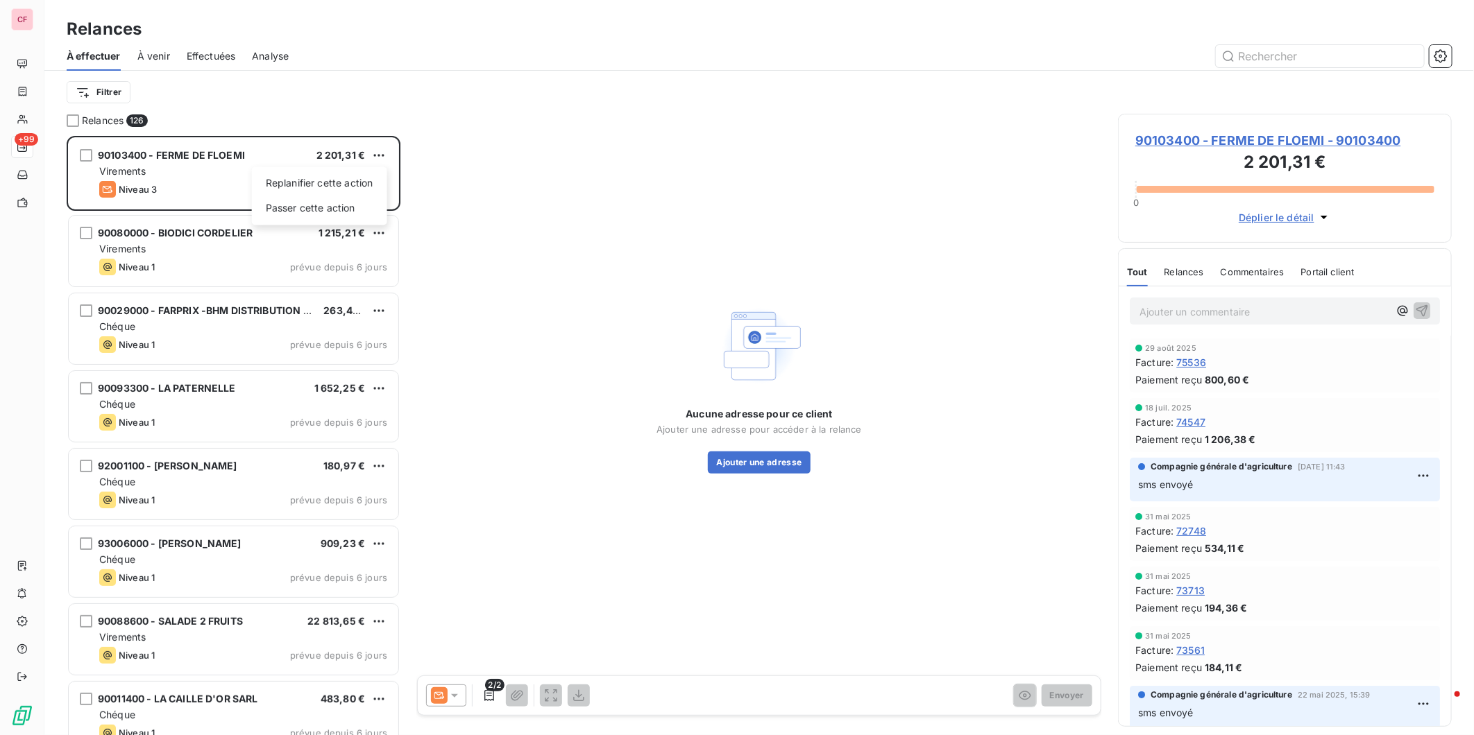
click at [377, 158] on html "CF +99 Relances À effectuer À venir Effectuées Analyse Filtrer Relances 126 901…" at bounding box center [737, 367] width 1474 height 735
click at [357, 182] on div "Replanifier cette action" at bounding box center [319, 183] width 124 height 22
select select "8"
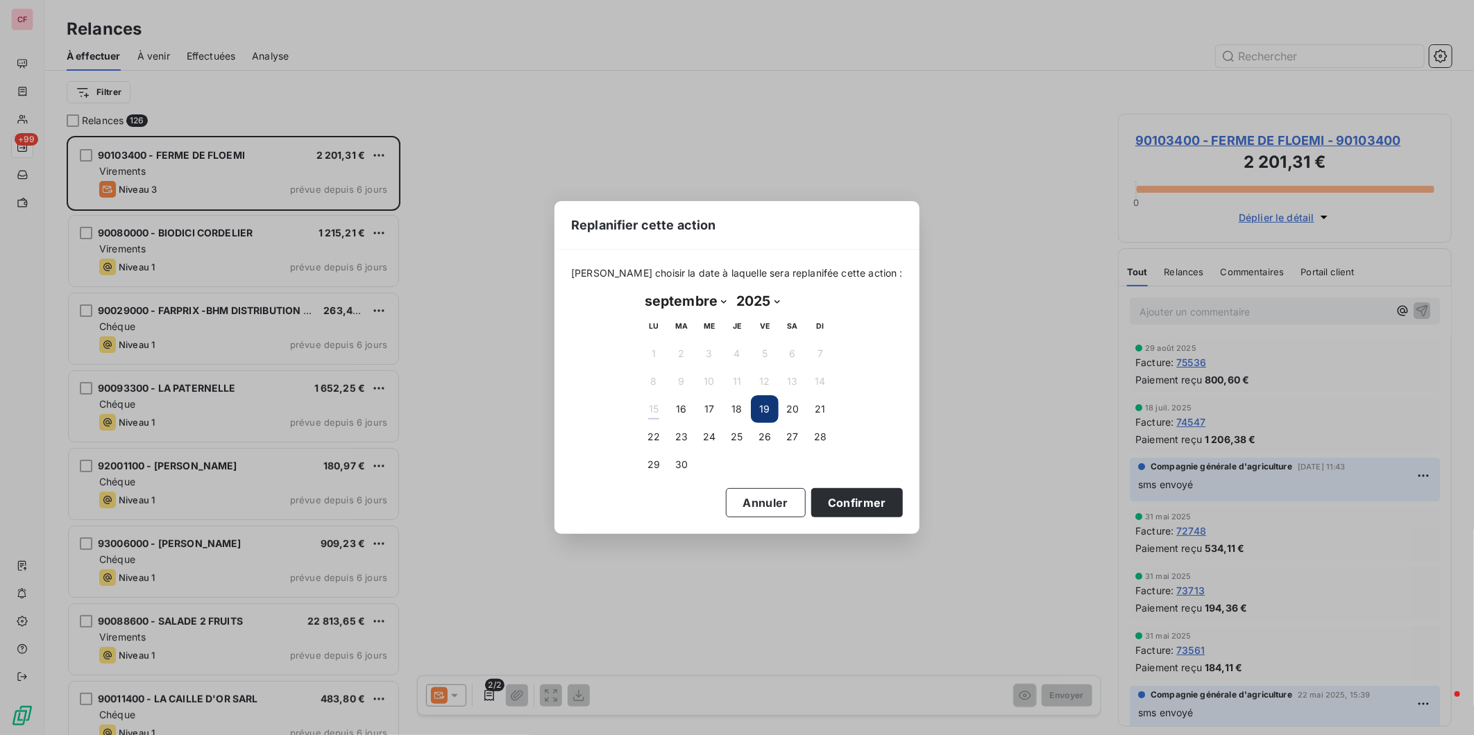
click at [834, 504] on button "Confirmer" at bounding box center [857, 502] width 92 height 29
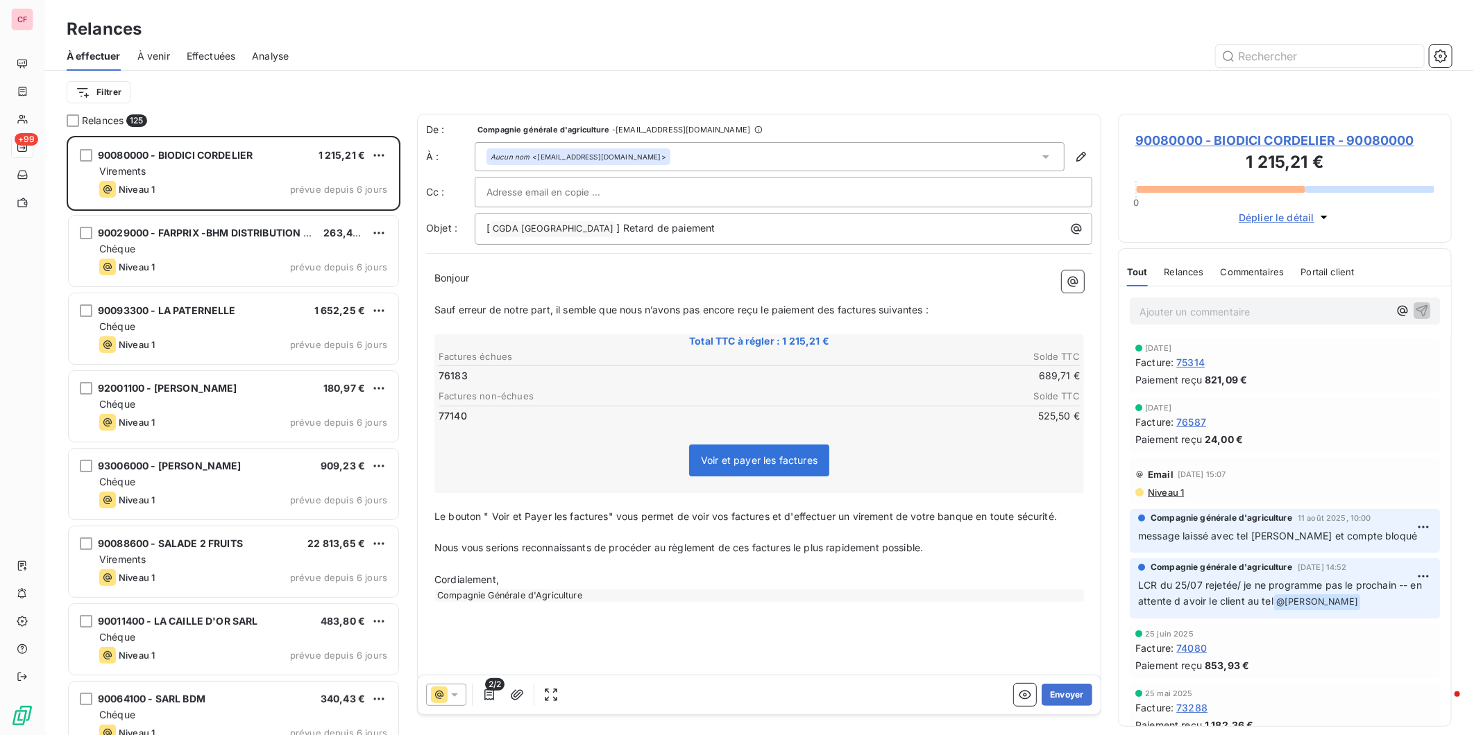
click at [1166, 132] on span "90080000 - BIODICI CORDELIER - 90080000" at bounding box center [1284, 140] width 299 height 19
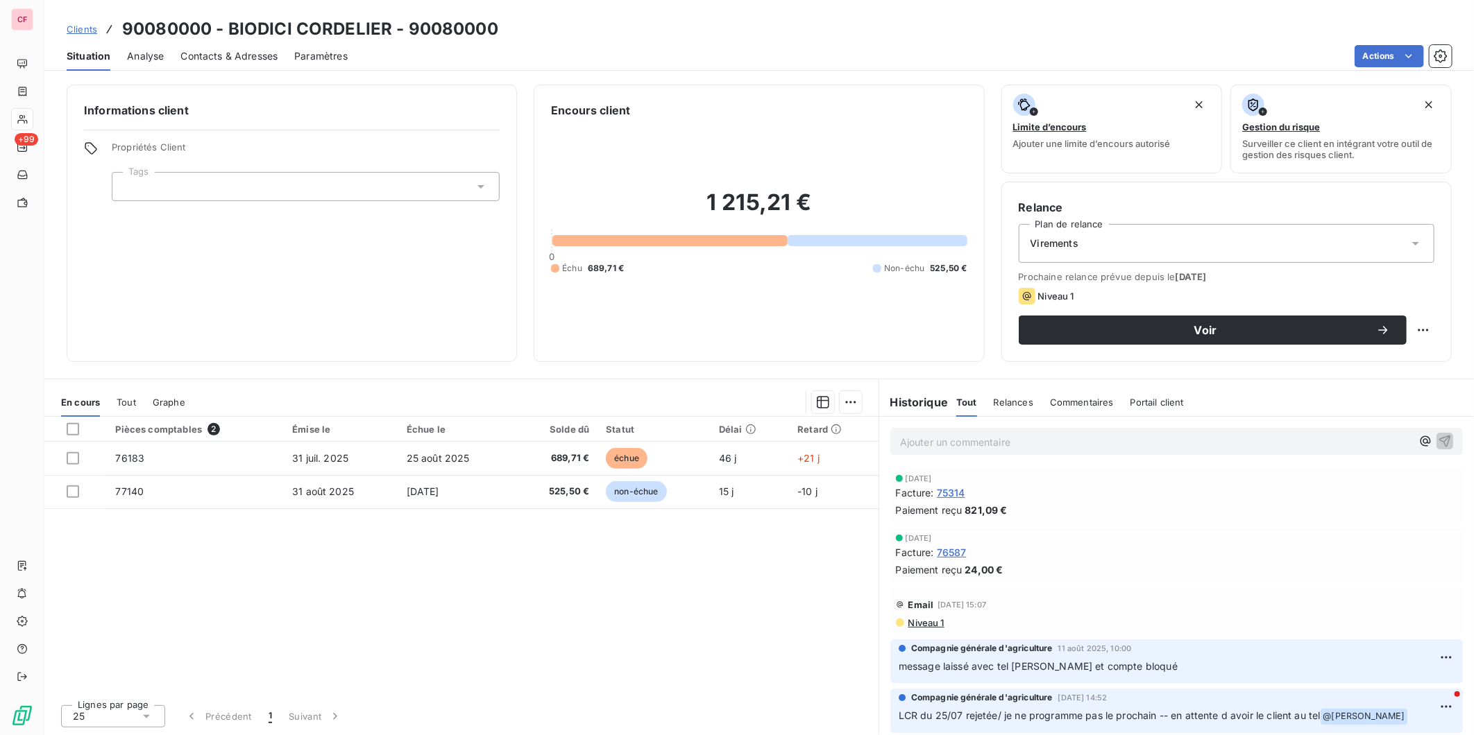
click at [1023, 327] on button "Voir" at bounding box center [1213, 330] width 388 height 29
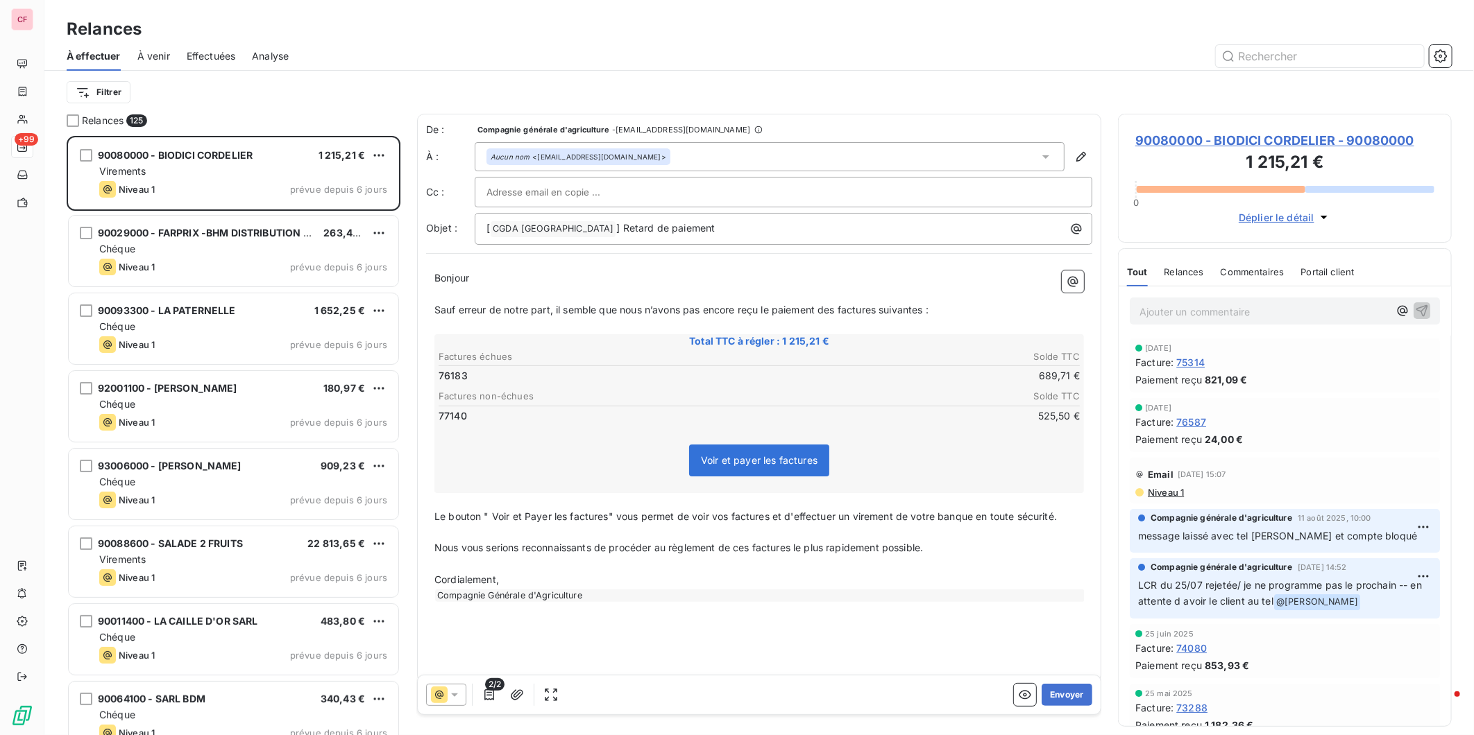
scroll to position [587, 322]
click at [1066, 694] on button "Envoyer" at bounding box center [1066, 696] width 51 height 22
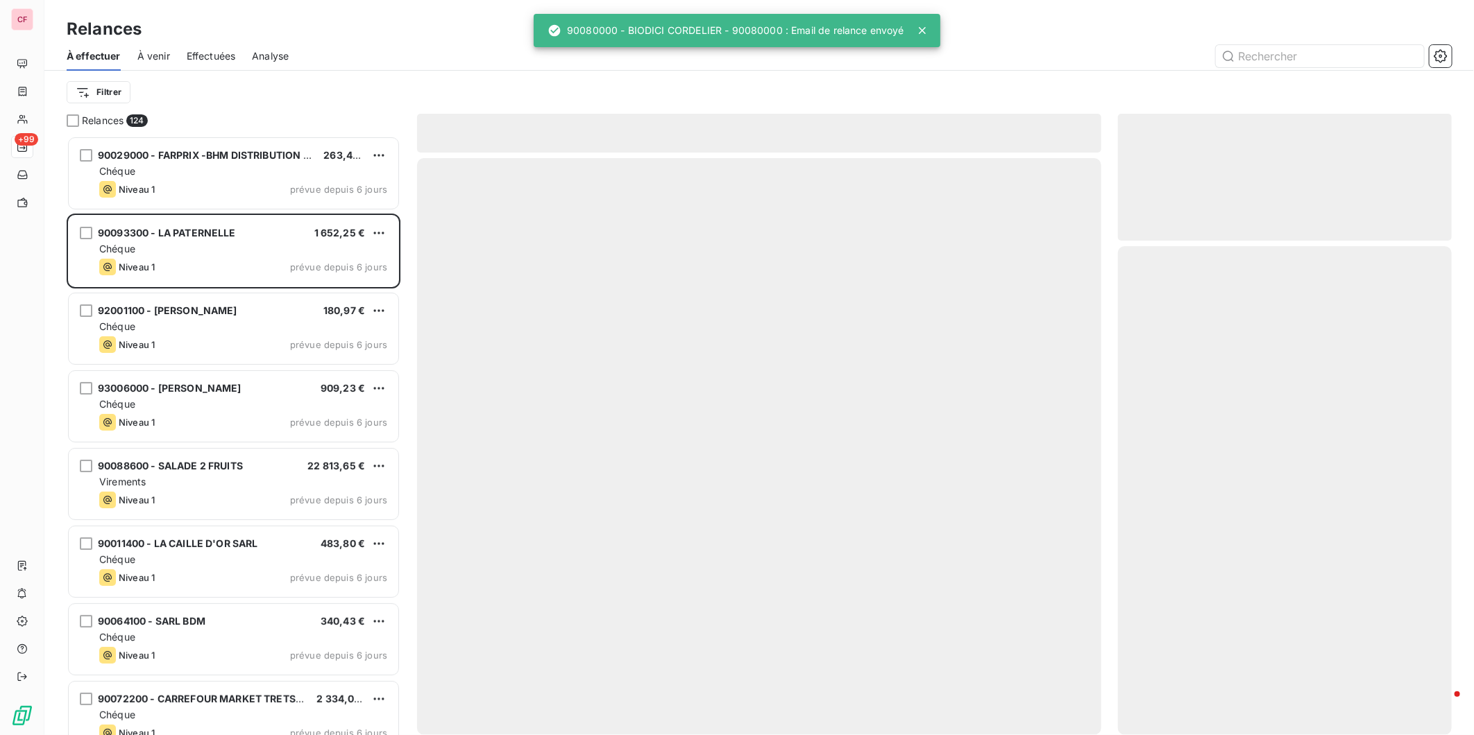
click at [261, 181] on div "Niveau 1 prévue depuis 6 jours" at bounding box center [243, 189] width 288 height 17
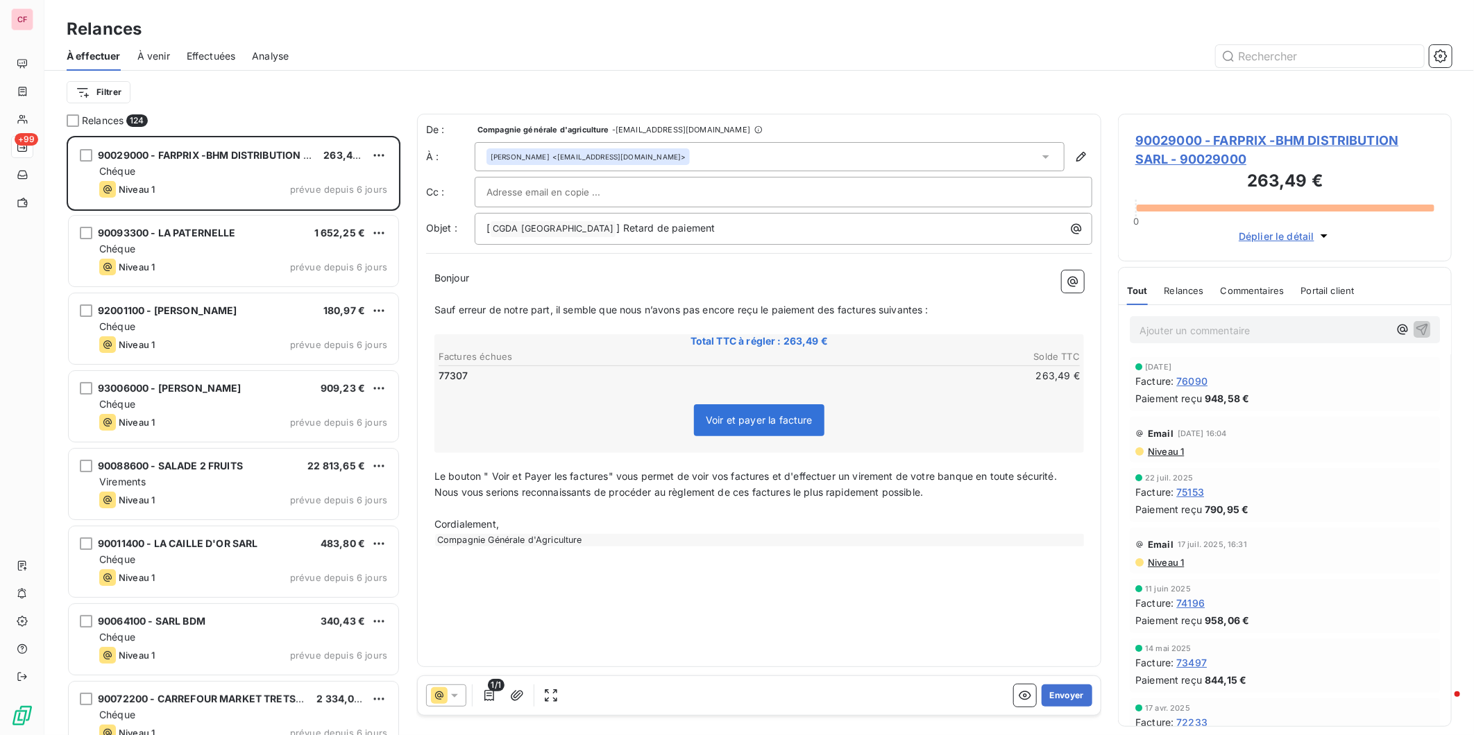
click at [1169, 149] on span "90029000 - FARPRIX -BHM DISTRIBUTION SARL - 90029000" at bounding box center [1284, 149] width 299 height 37
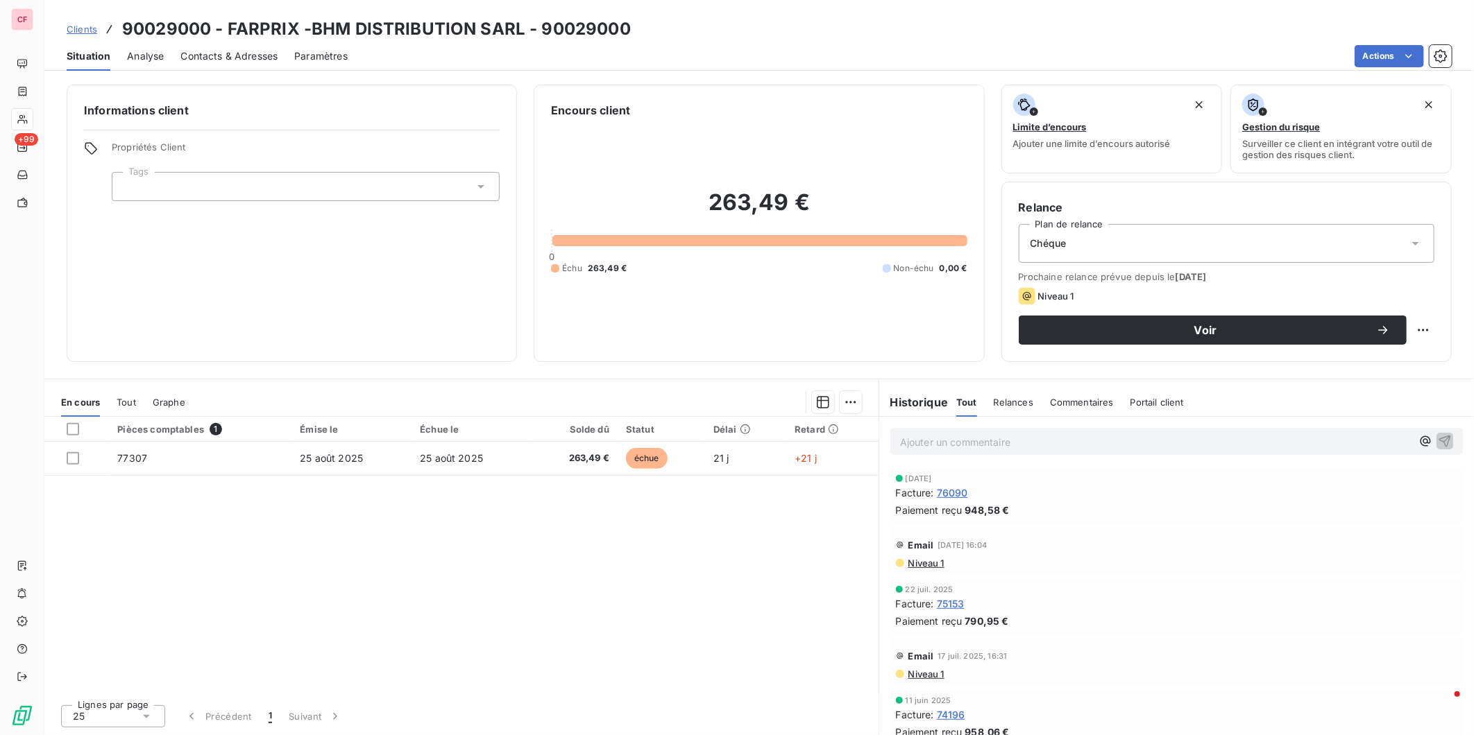
click at [574, 549] on div "Pièces comptables 1 Émise le Échue le Solde dû Statut Délai Retard 77307 [DATE]…" at bounding box center [461, 555] width 834 height 277
click at [444, 461] on span "25 août 2025" at bounding box center [451, 458] width 63 height 12
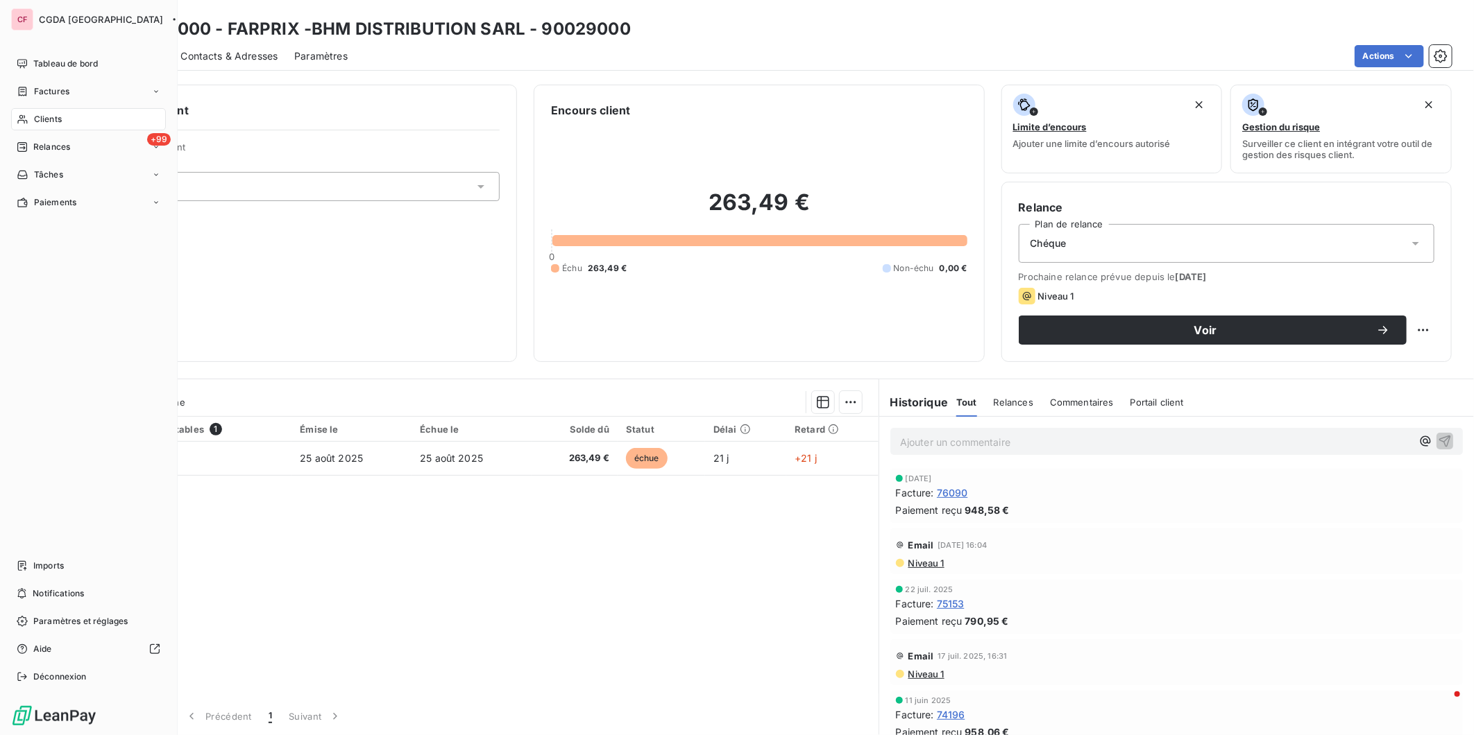
click at [67, 141] on span "Relances" at bounding box center [51, 147] width 37 height 12
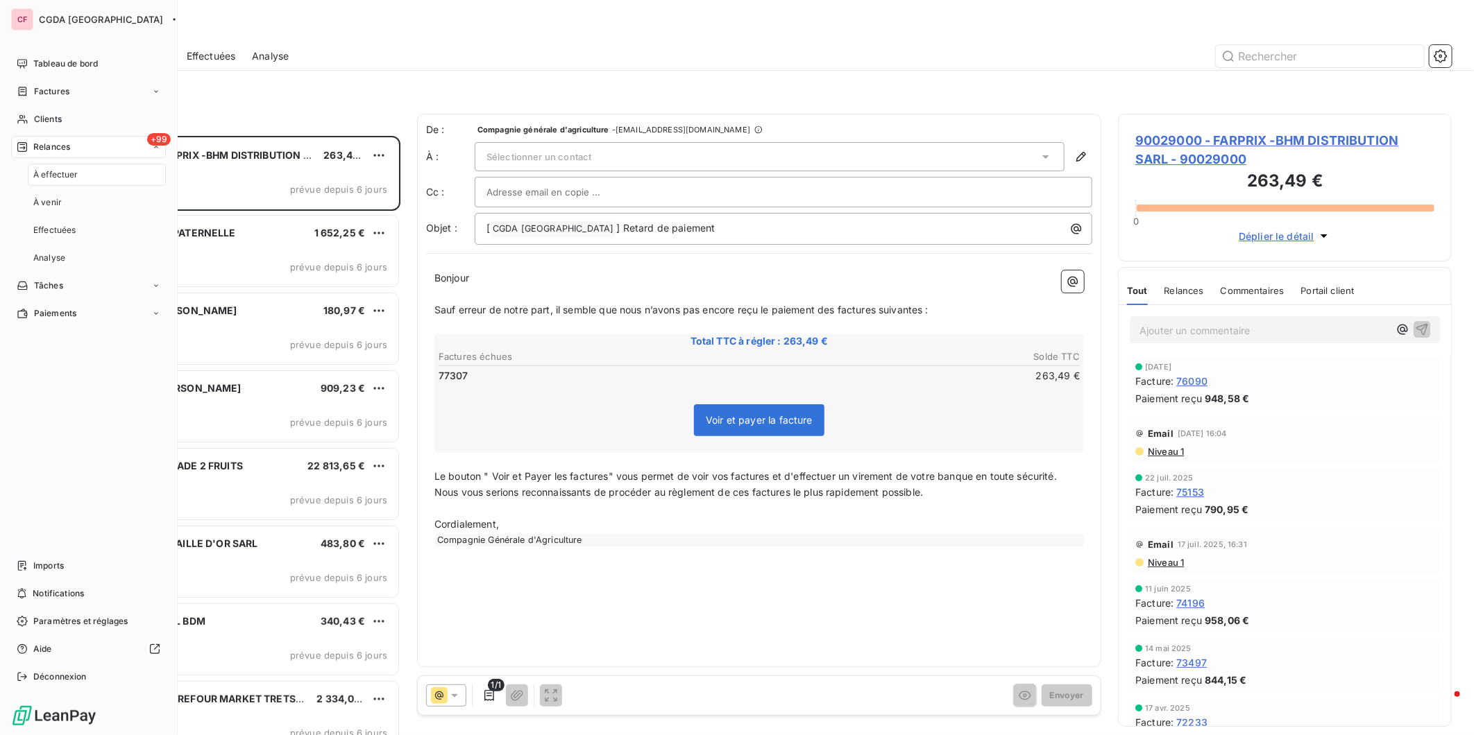
scroll to position [587, 322]
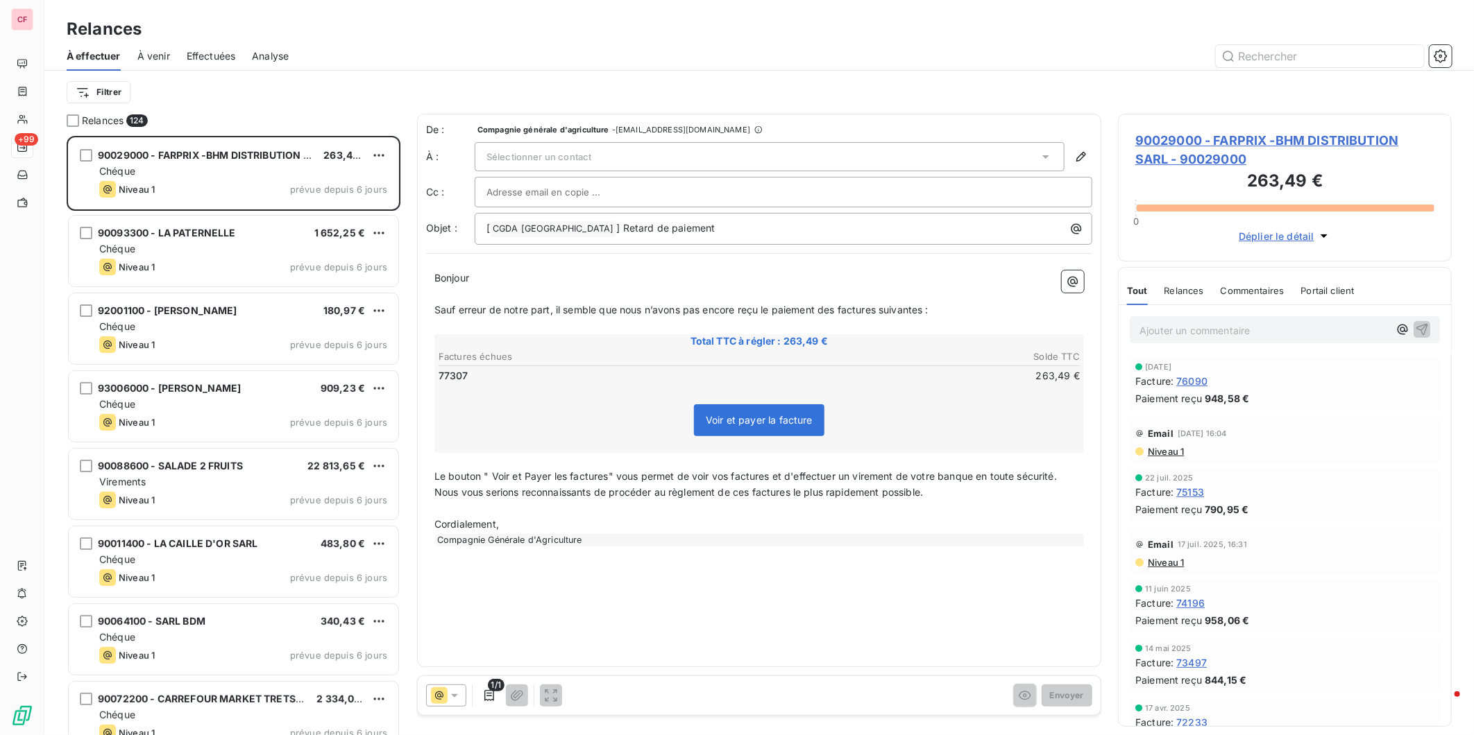
click at [210, 255] on div "90093300 - LA PATERNELLE 1 652,25 € Chéque Niveau 1 prévue depuis 6 jours" at bounding box center [234, 251] width 330 height 71
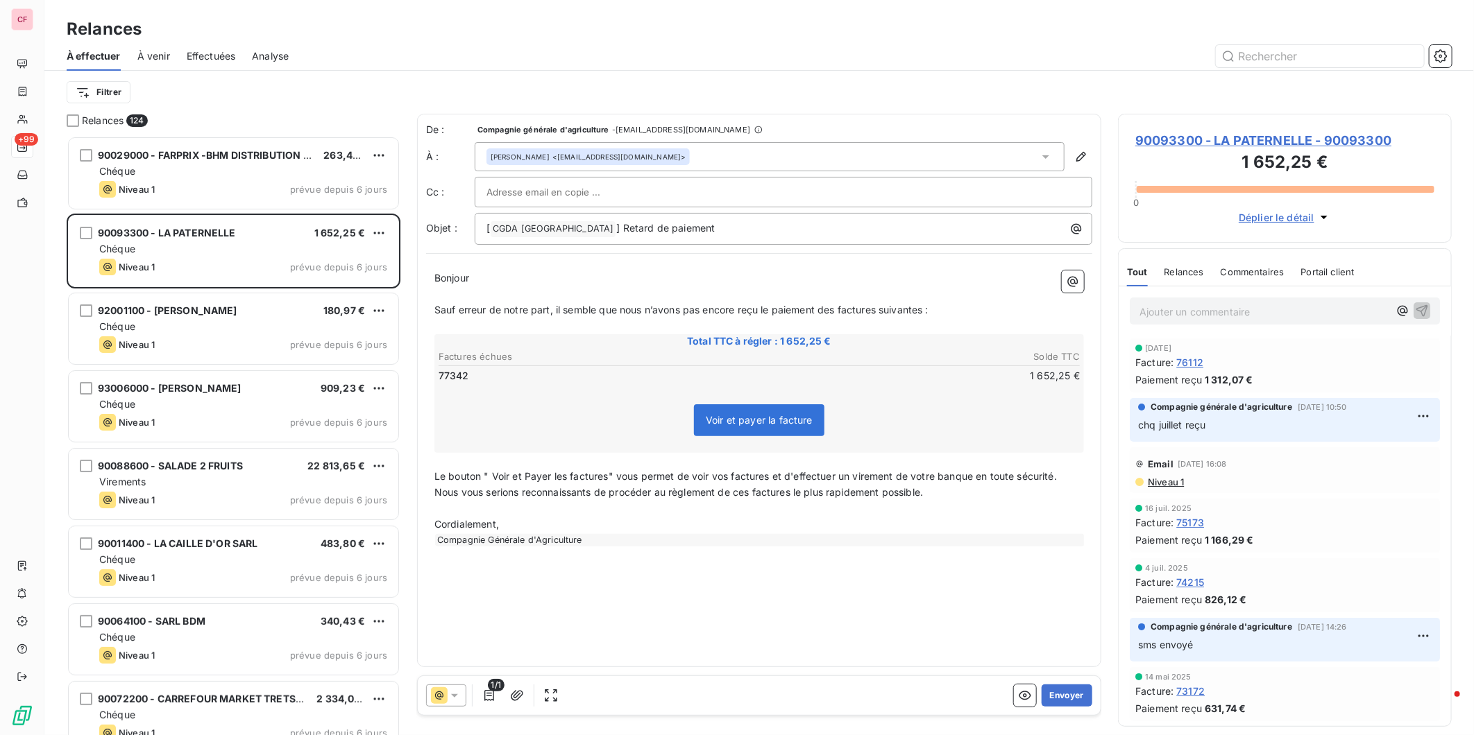
click at [252, 504] on div "Niveau 1 prévue depuis 6 jours" at bounding box center [243, 500] width 288 height 17
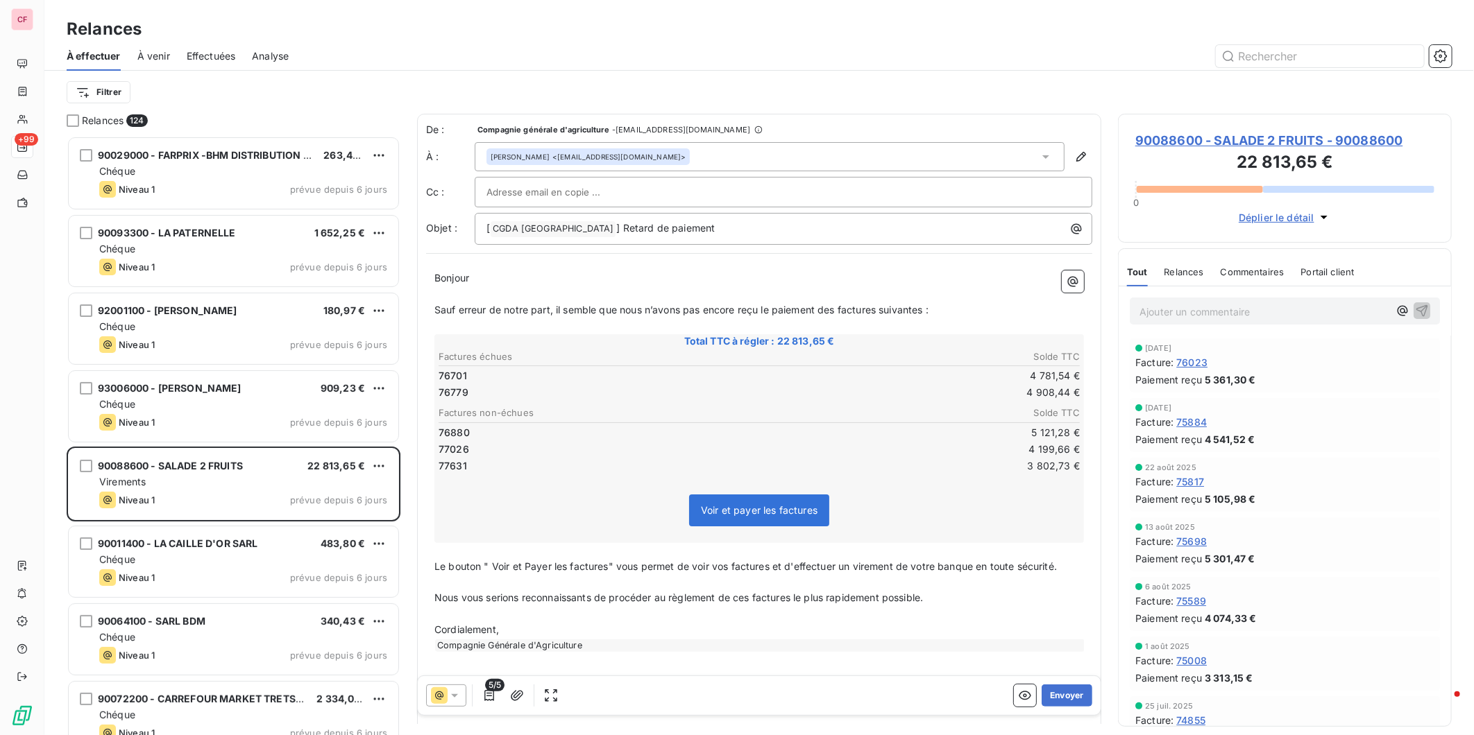
click at [245, 632] on div "Chéque" at bounding box center [243, 638] width 288 height 14
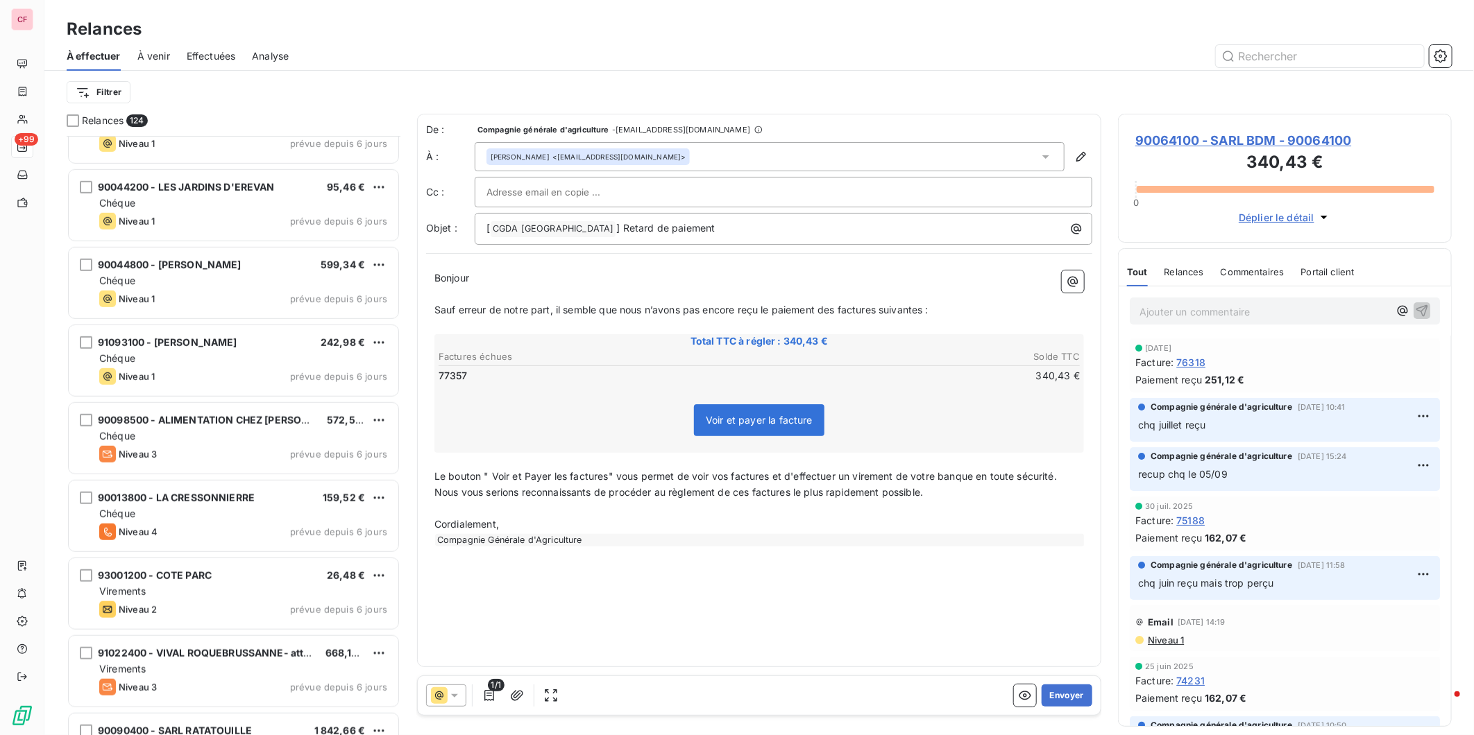
scroll to position [618, 0]
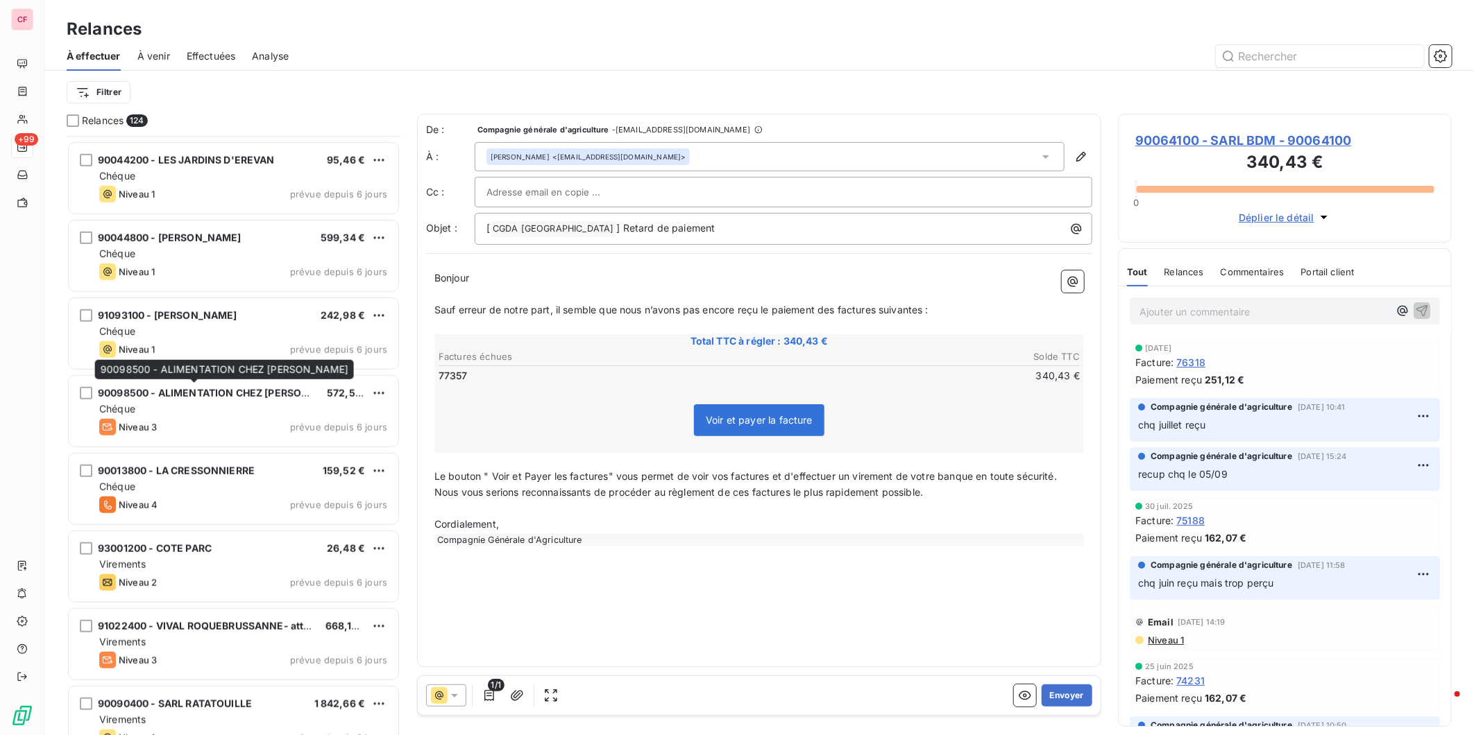
click at [246, 390] on span "90098500 - ALIMENTATION CHEZ [PERSON_NAME]" at bounding box center [223, 393] width 250 height 12
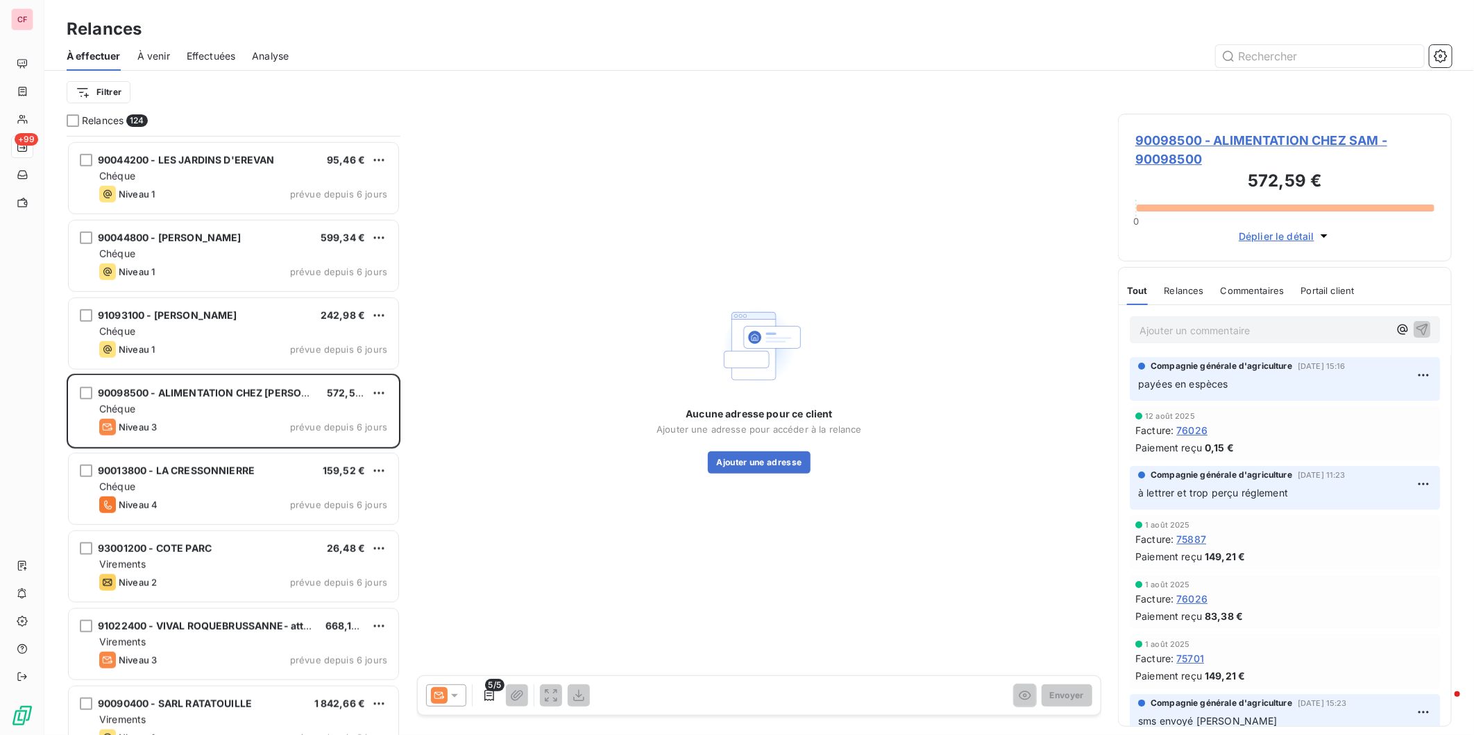
click at [272, 508] on div "Niveau 4 prévue depuis 6 jours" at bounding box center [243, 505] width 288 height 17
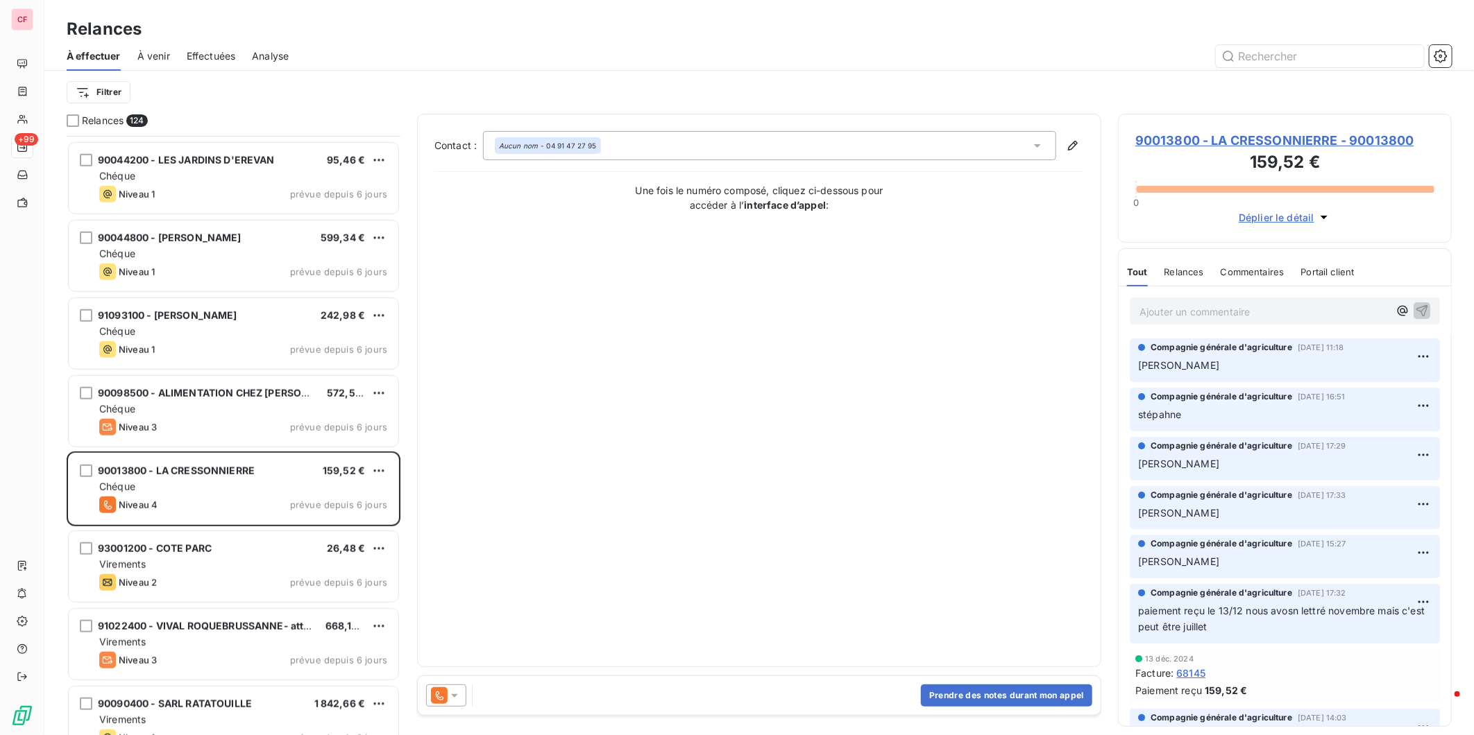
click at [290, 563] on div "Virements" at bounding box center [243, 565] width 288 height 14
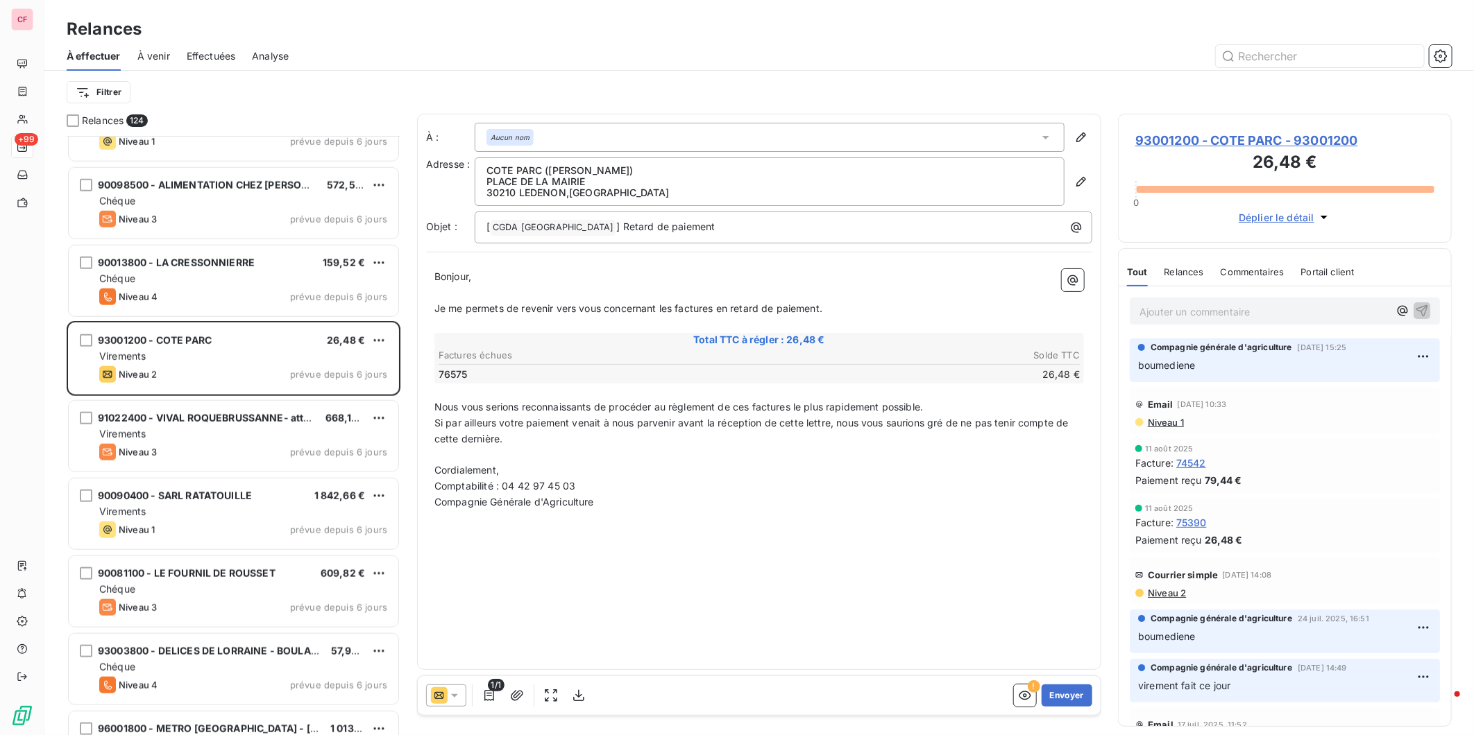
scroll to position [926, 0]
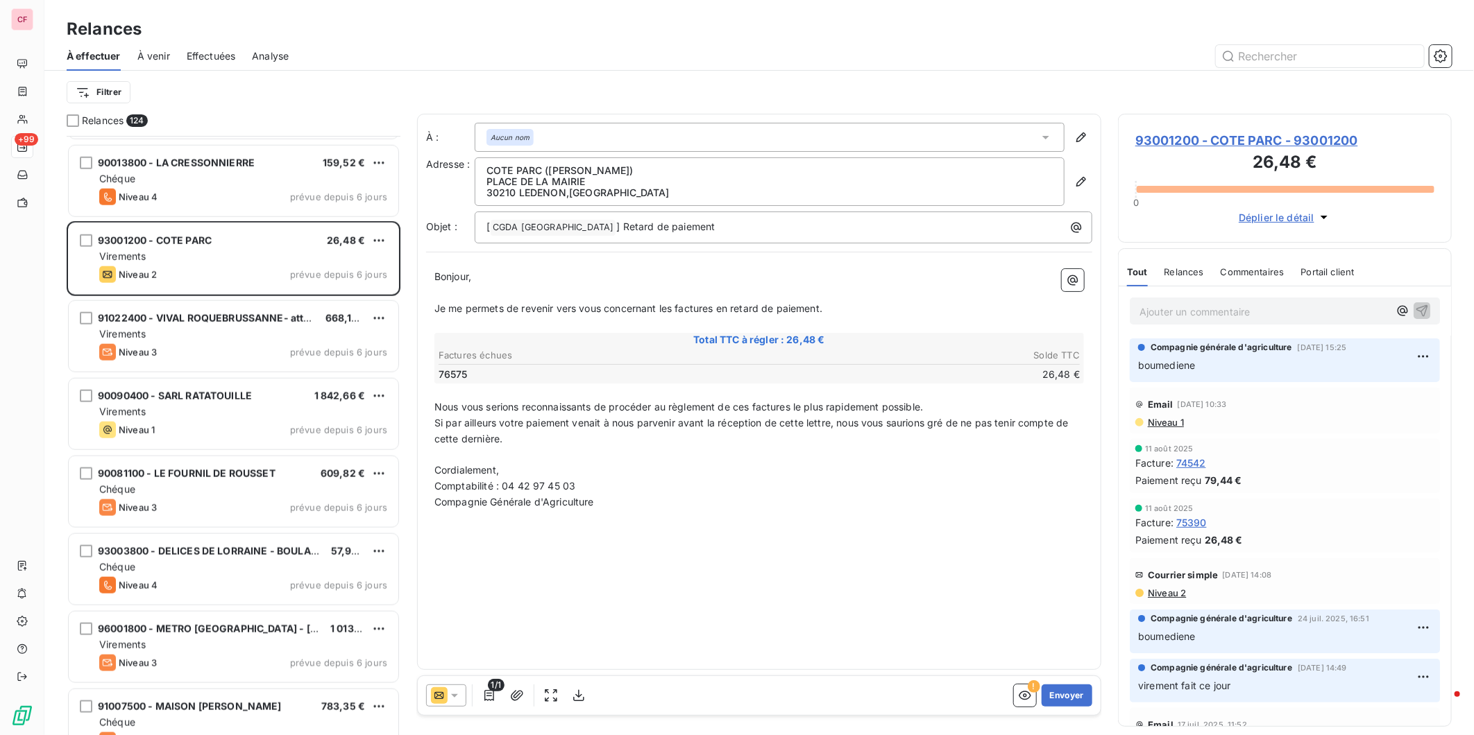
click at [241, 647] on div "Virements" at bounding box center [243, 645] width 288 height 14
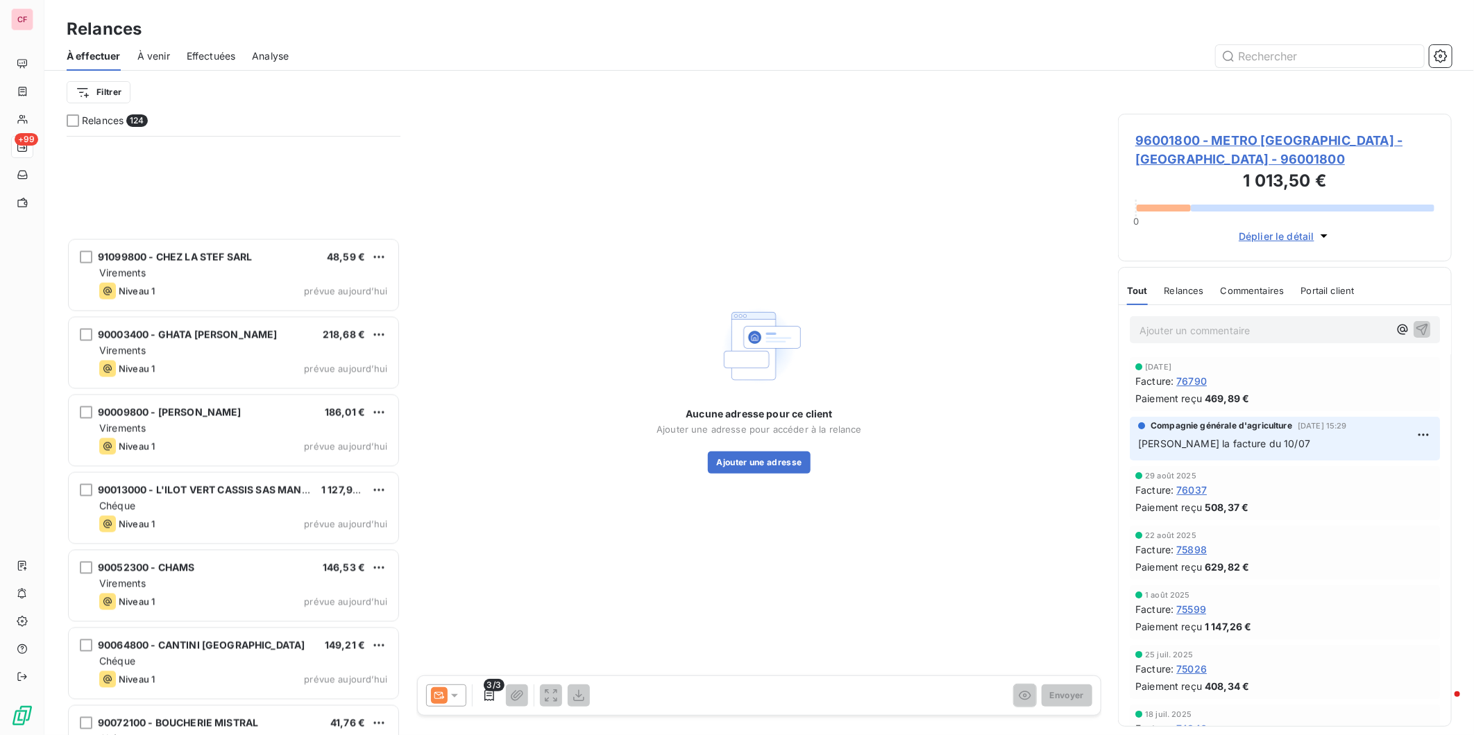
scroll to position [5012, 0]
